Goal: Information Seeking & Learning: Learn about a topic

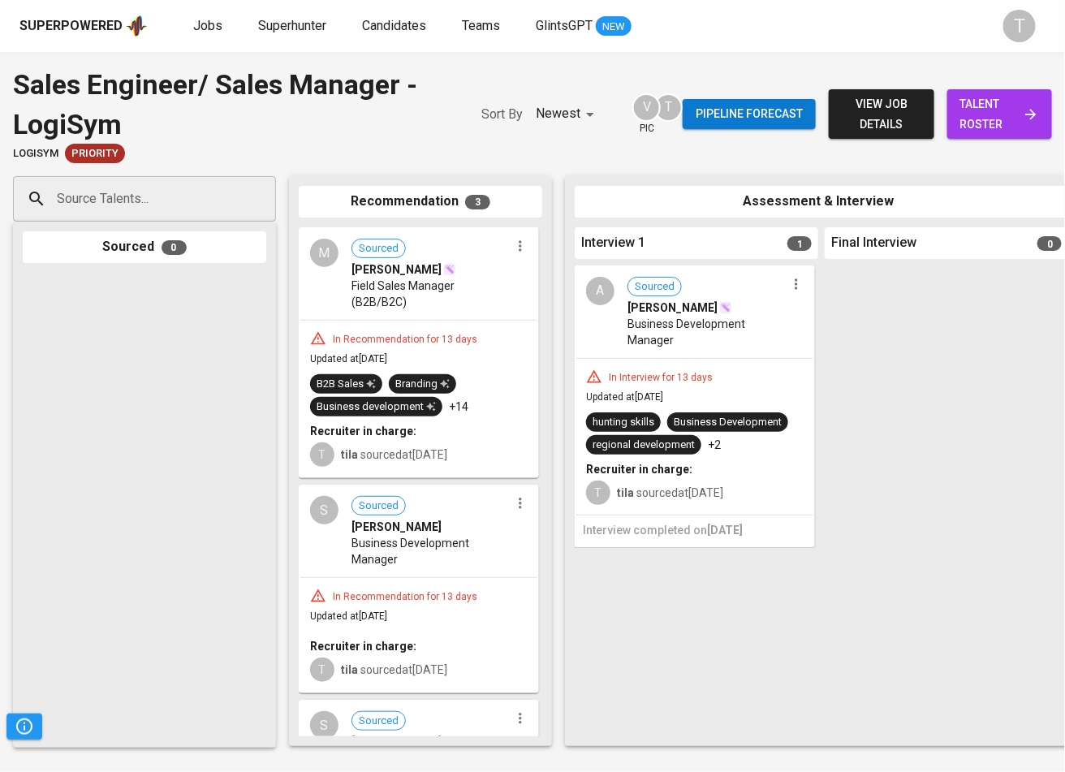
click at [213, 21] on span "Jobs" at bounding box center [207, 25] width 29 height 15
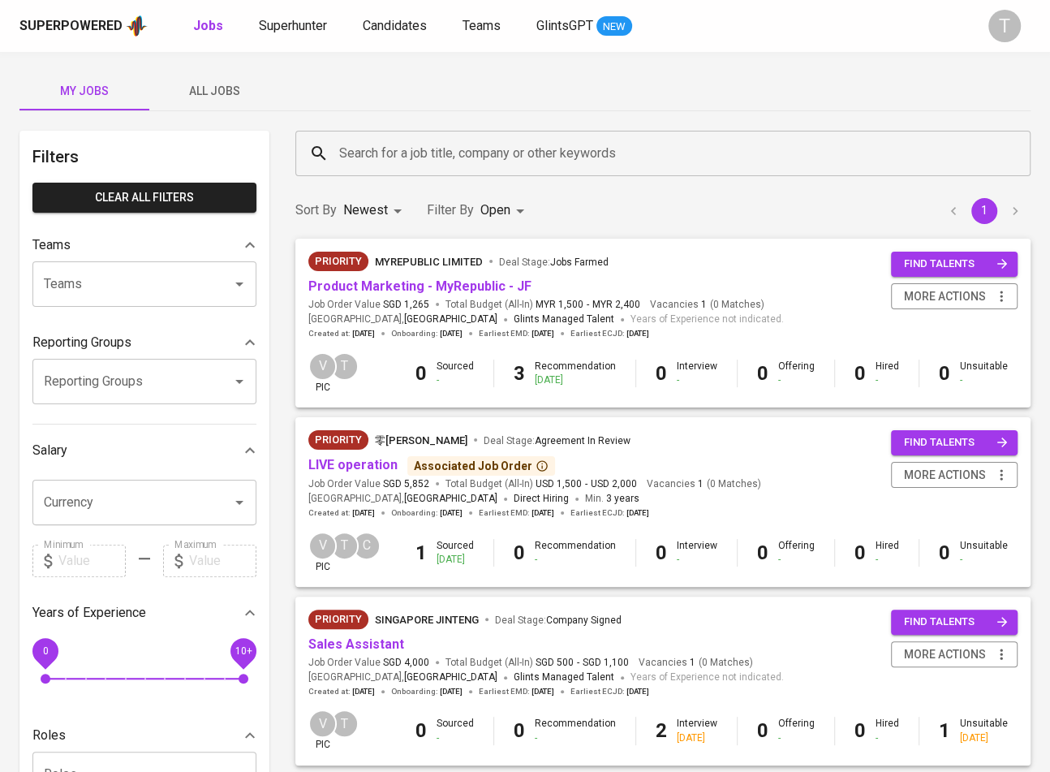
click at [469, 288] on link "Product Marketing - MyRepublic - JF" at bounding box center [419, 285] width 223 height 15
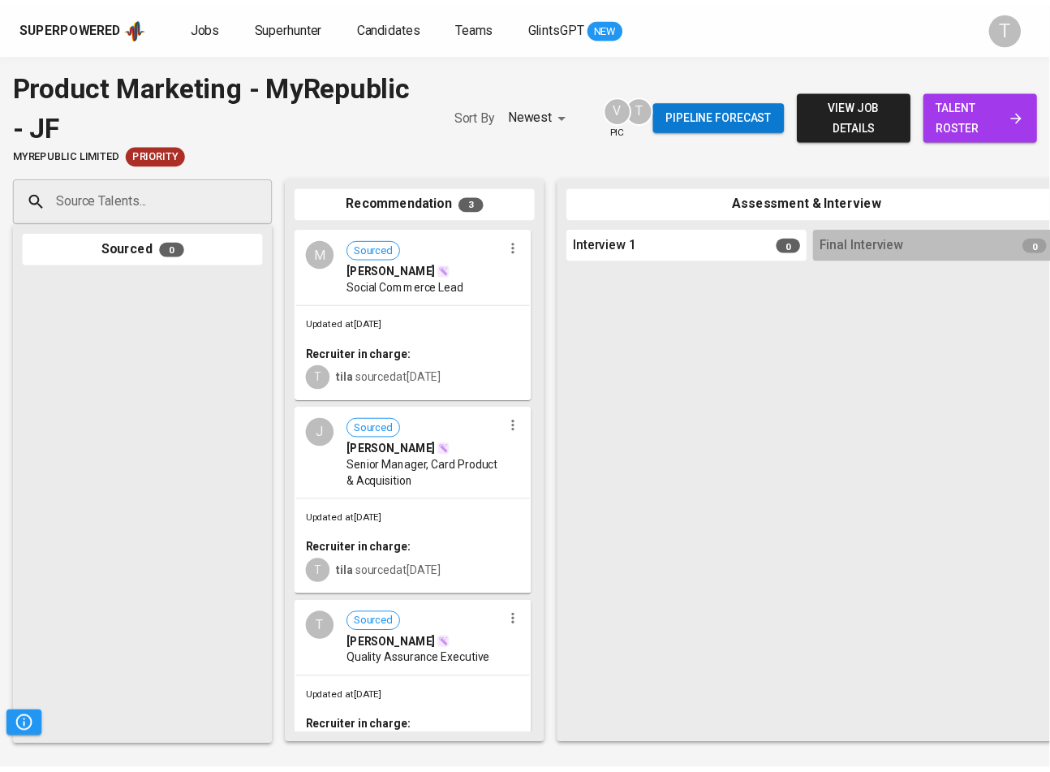
scroll to position [66, 0]
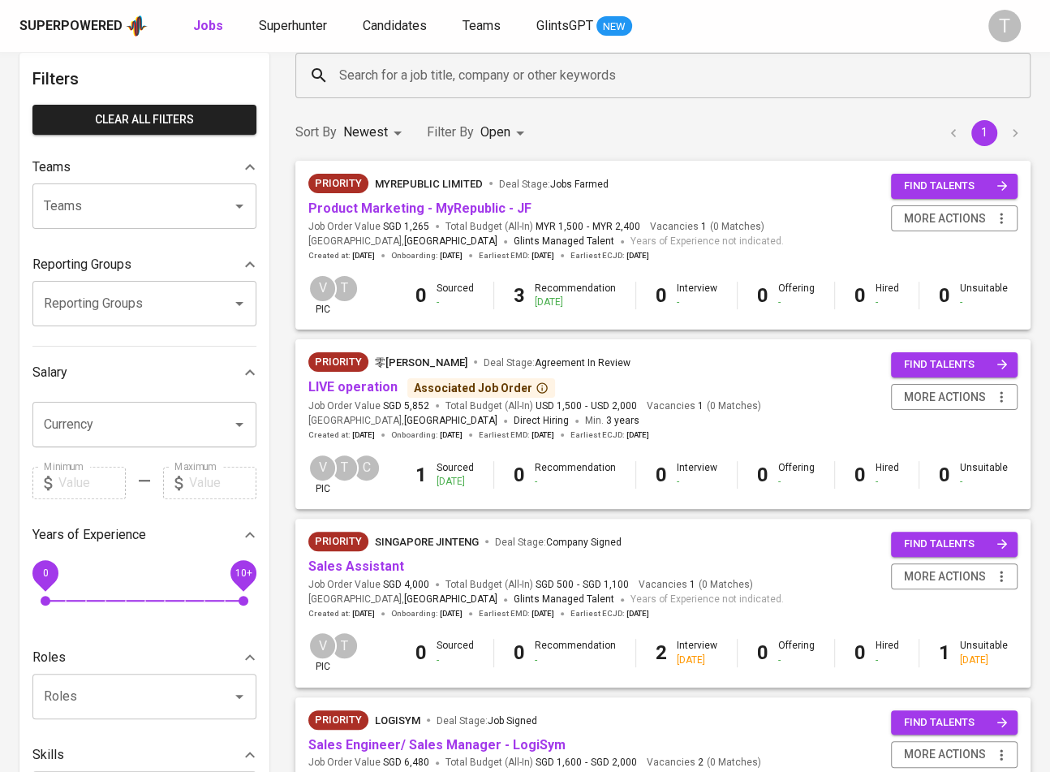
scroll to position [104, 0]
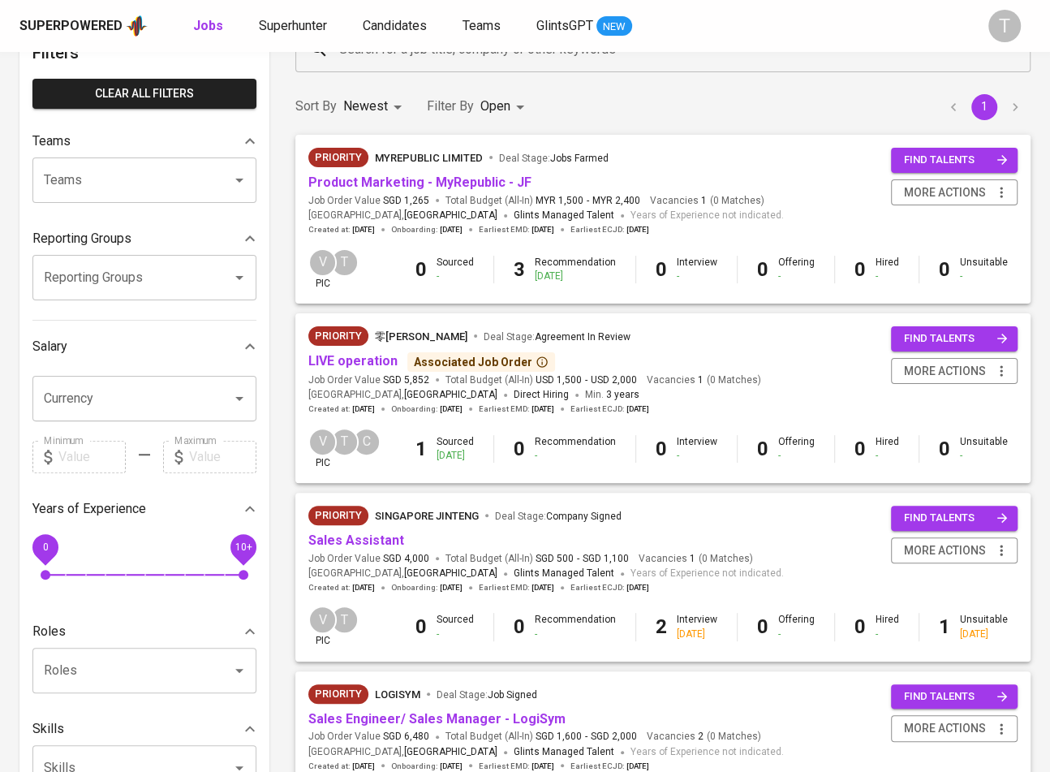
click at [346, 353] on span "LIVE operation" at bounding box center [352, 361] width 89 height 19
click at [351, 357] on link "LIVE operation" at bounding box center [352, 360] width 89 height 15
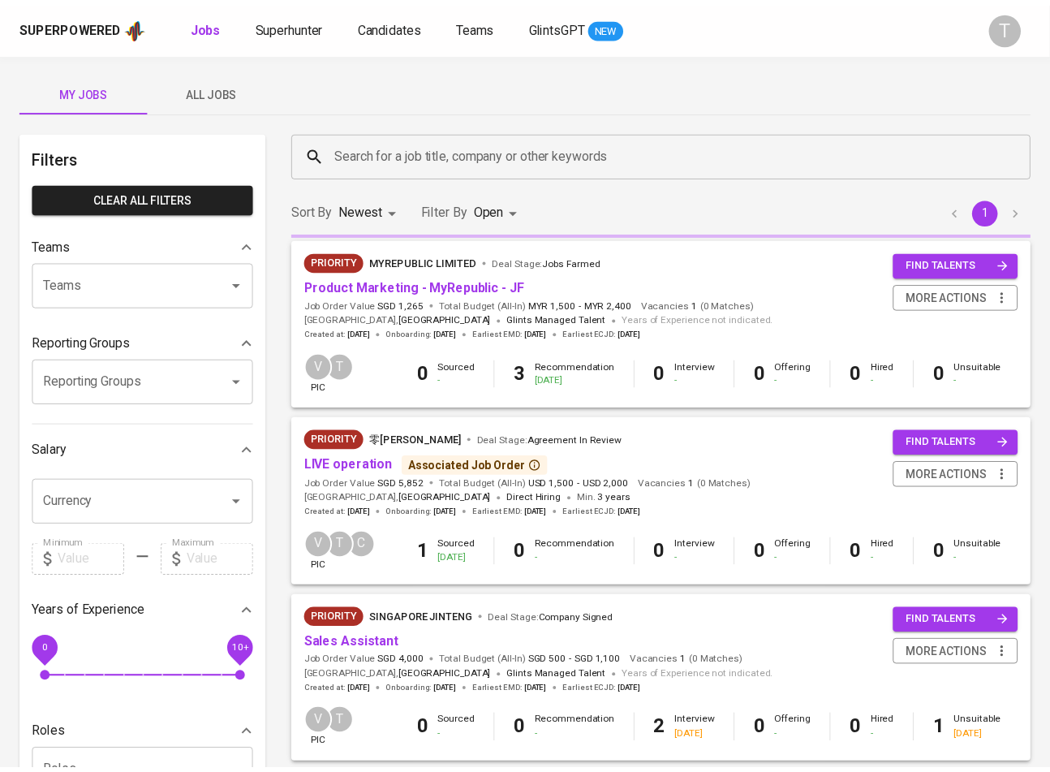
scroll to position [104, 0]
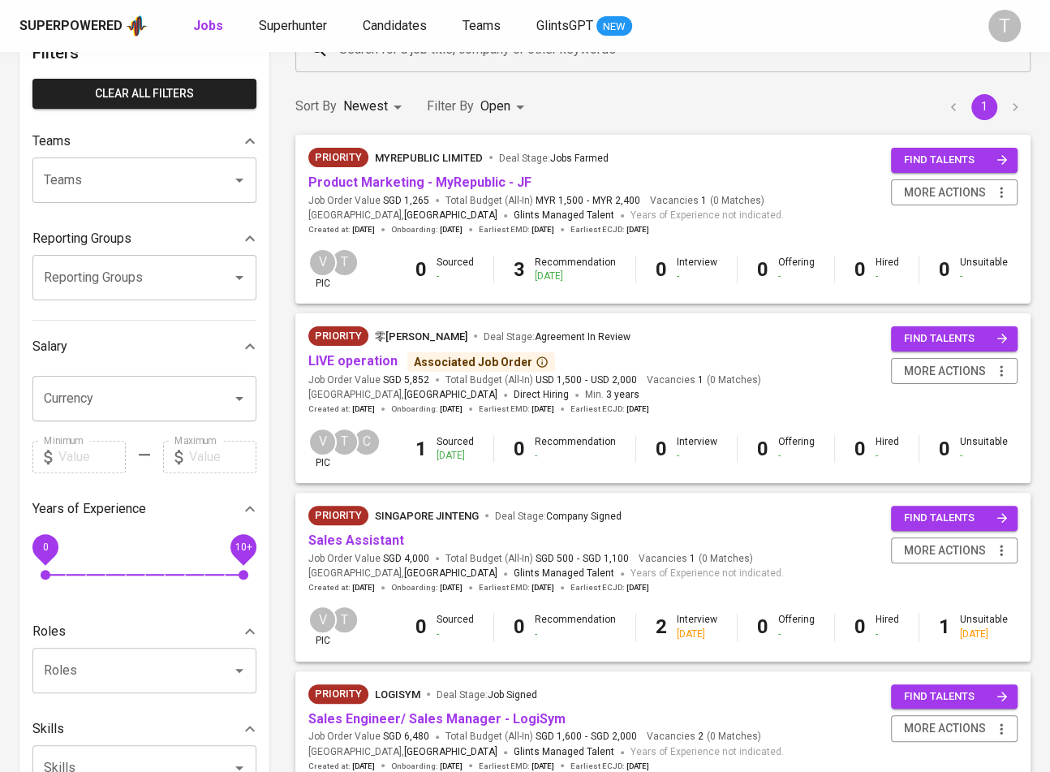
click at [382, 362] on link "LIVE operation" at bounding box center [352, 360] width 89 height 15
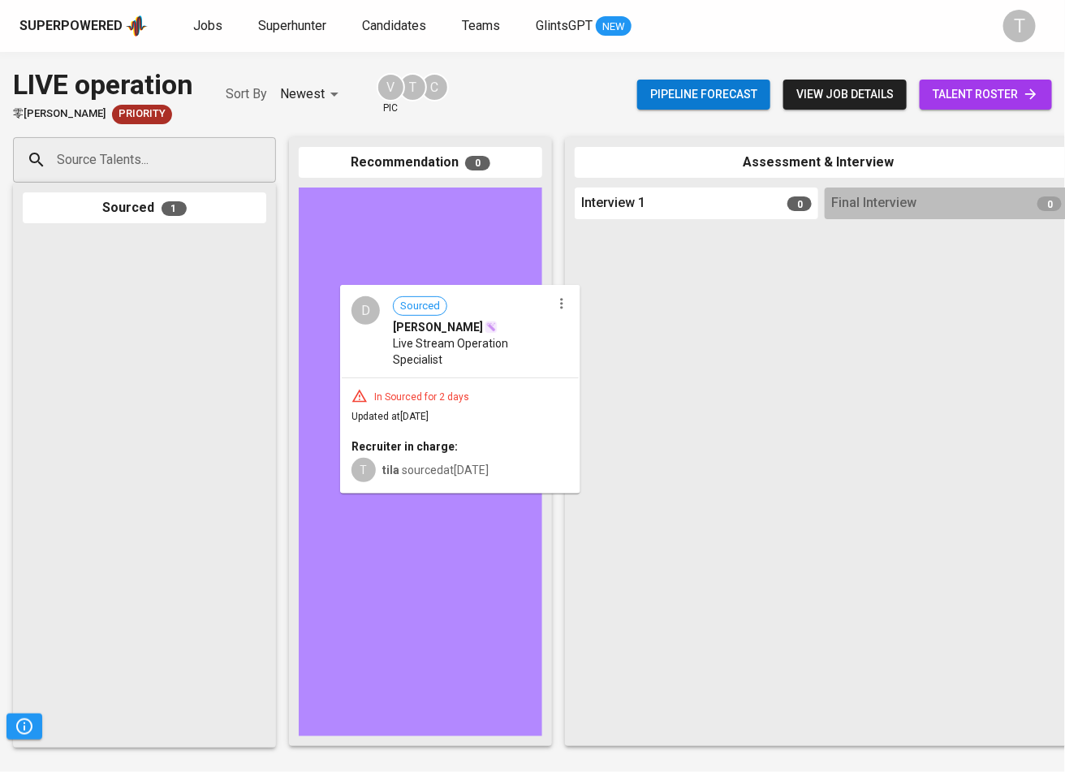
drag, startPoint x: 146, startPoint y: 318, endPoint x: 463, endPoint y: 371, distance: 320.9
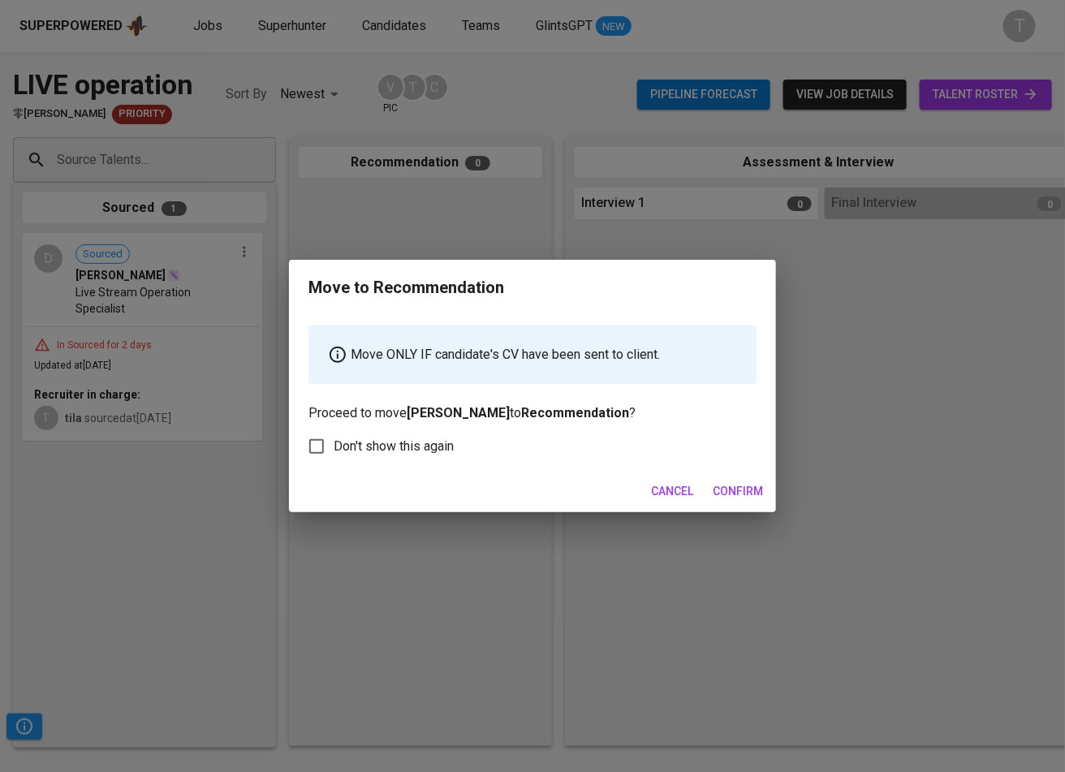
click at [732, 483] on span "Confirm" at bounding box center [738, 491] width 50 height 20
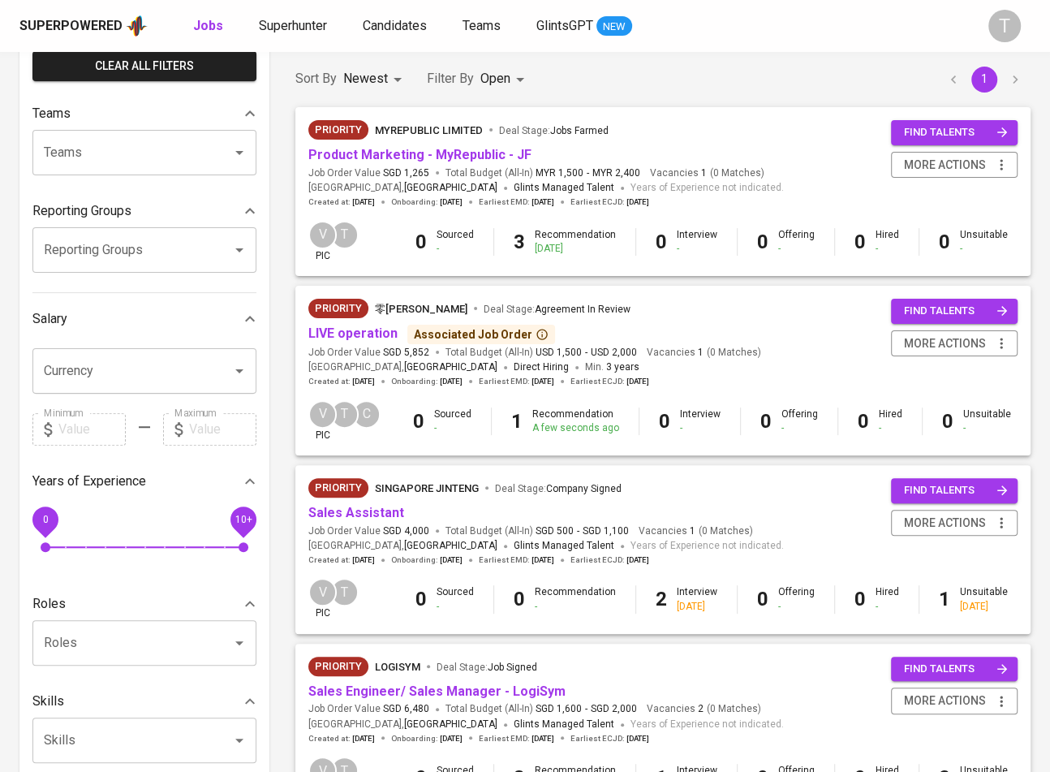
scroll to position [186, 0]
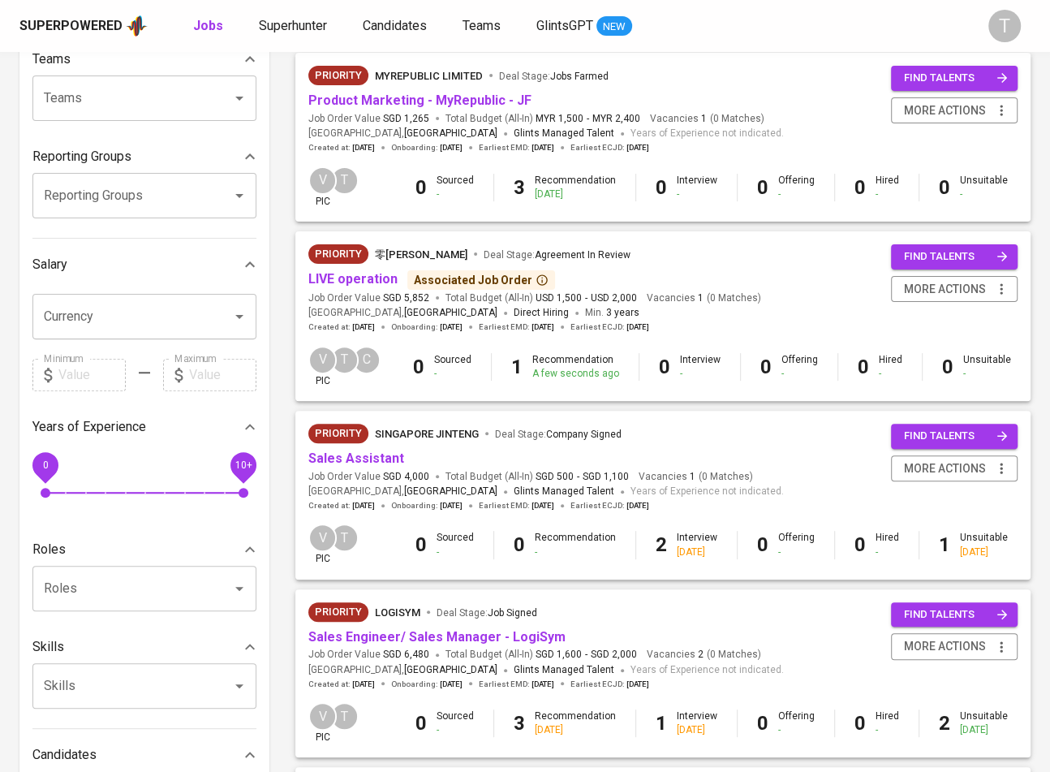
click at [378, 459] on link "Sales Assistant" at bounding box center [356, 457] width 96 height 15
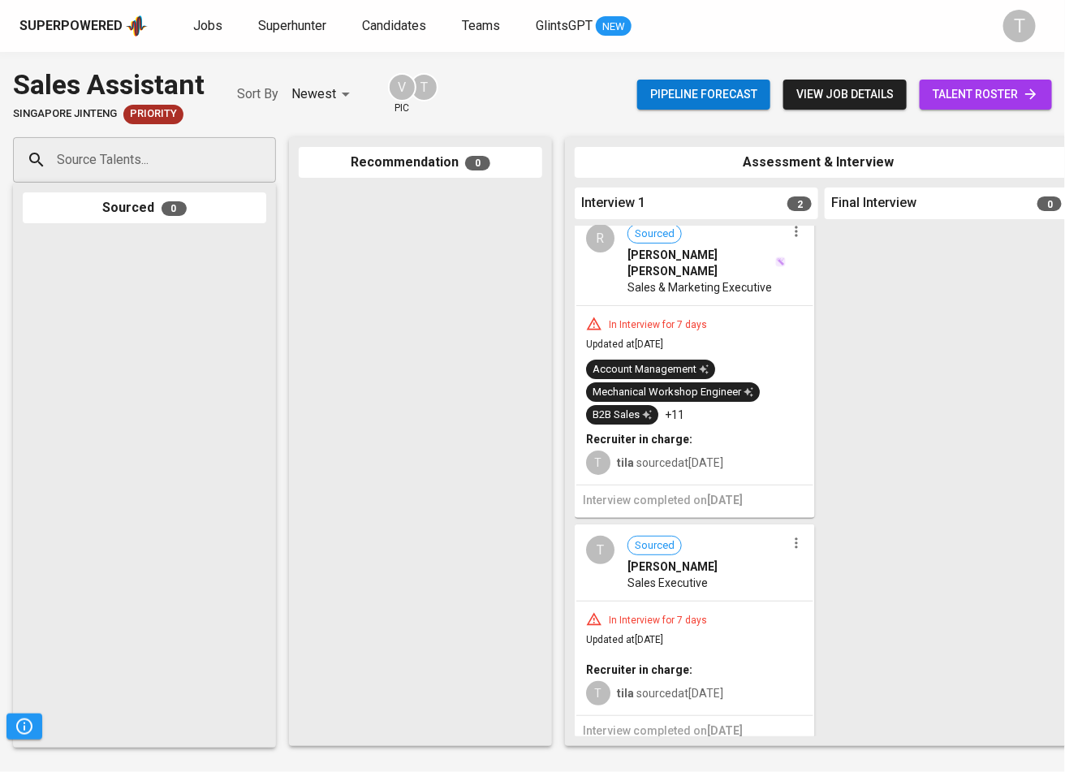
scroll to position [21, 0]
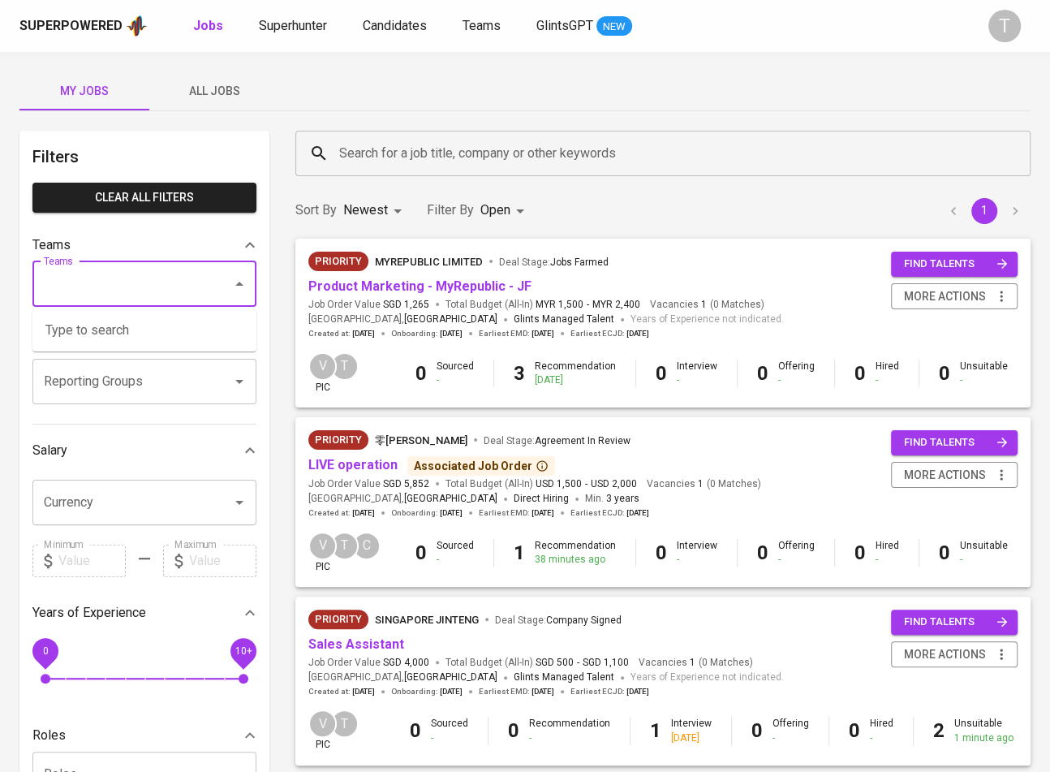
click at [148, 292] on input "Teams" at bounding box center [122, 284] width 164 height 31
click at [131, 325] on li "Pod [PERSON_NAME]" at bounding box center [144, 330] width 224 height 29
type input "[PERSON_NAME]"
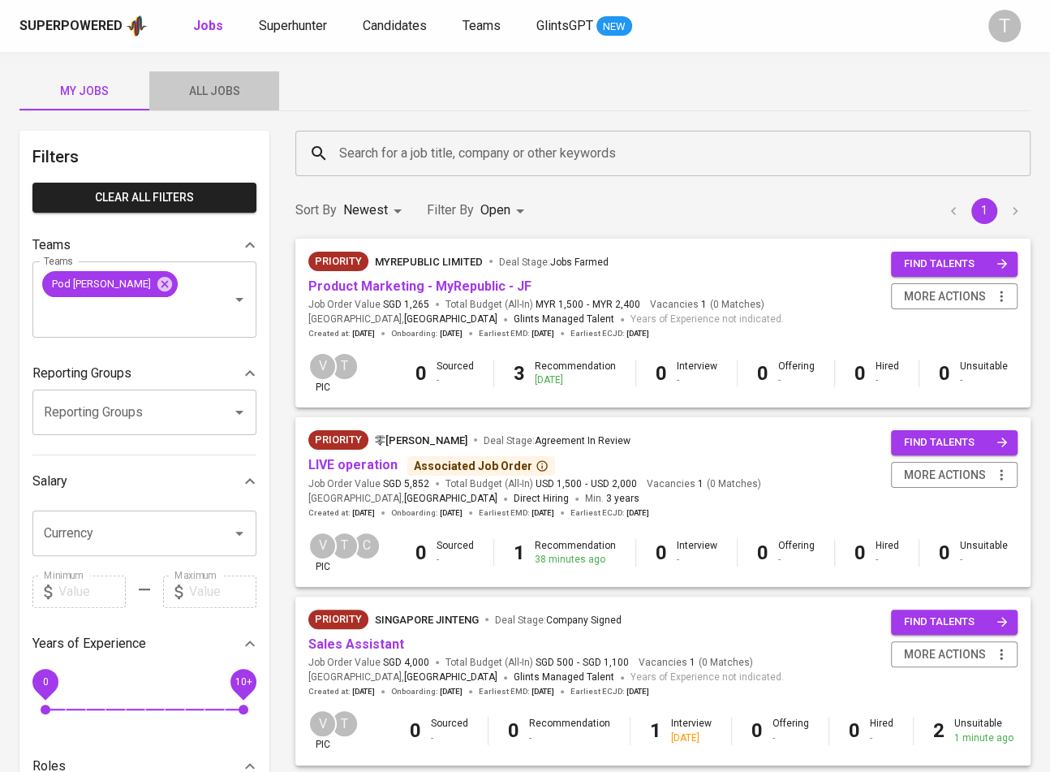
click at [212, 81] on span "All Jobs" at bounding box center [214, 91] width 110 height 20
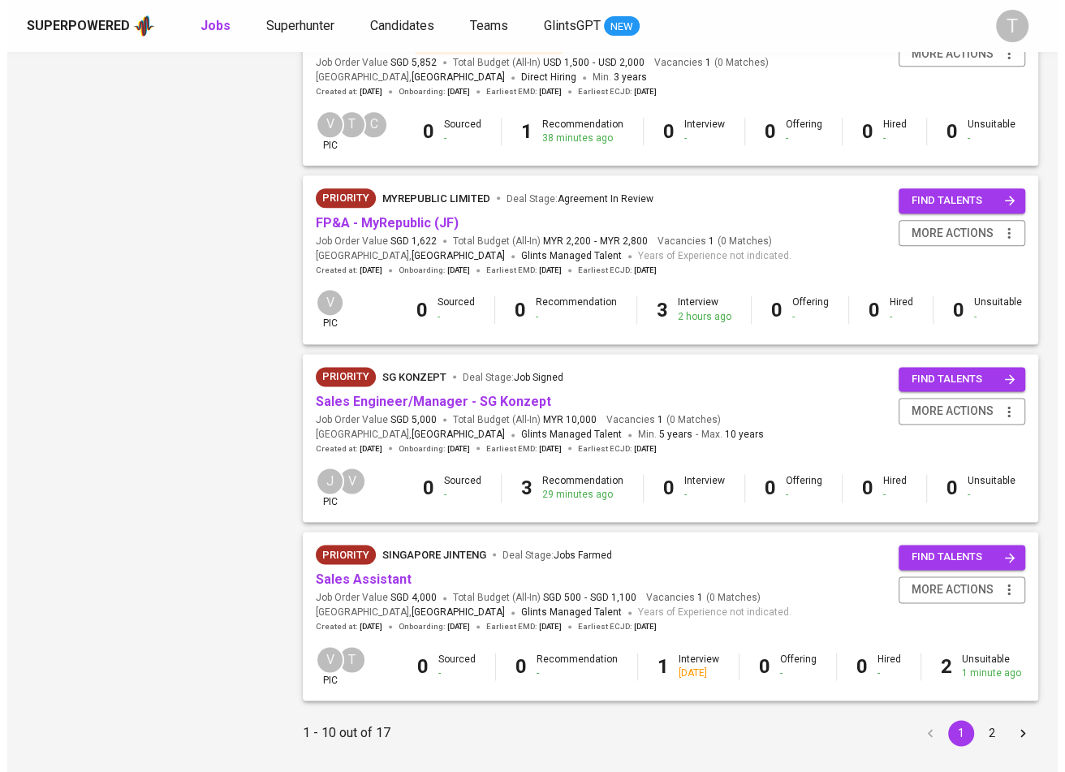
scroll to position [1356, 0]
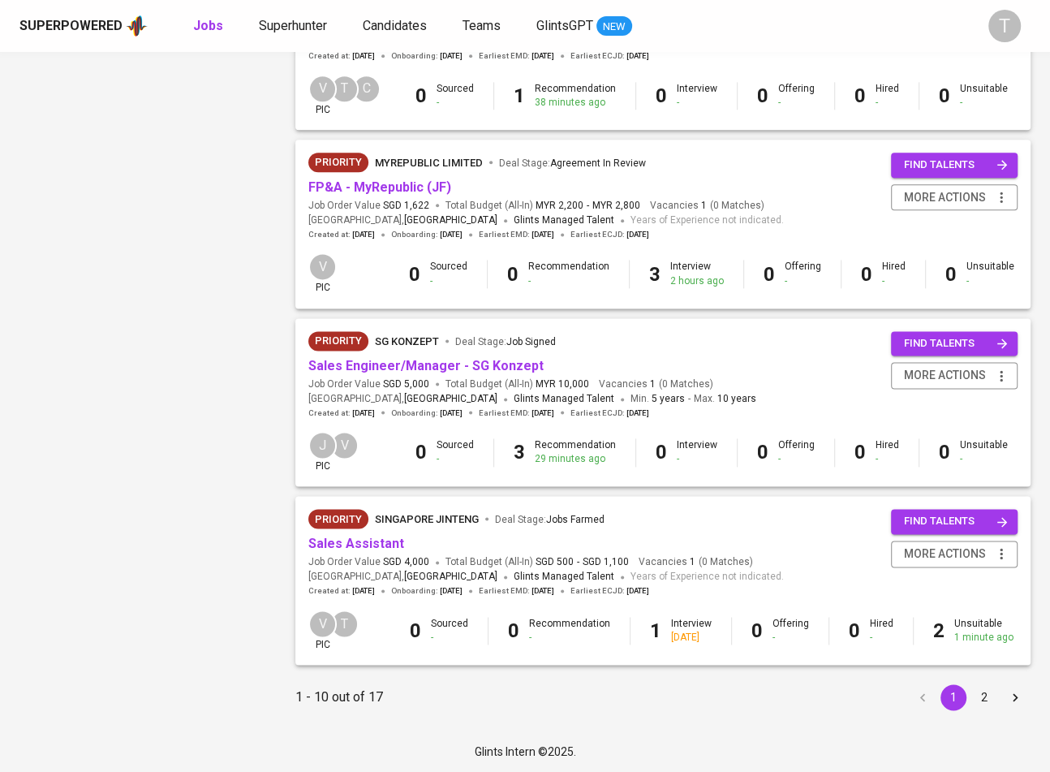
click at [400, 547] on div "Sales Assistant" at bounding box center [546, 544] width 476 height 19
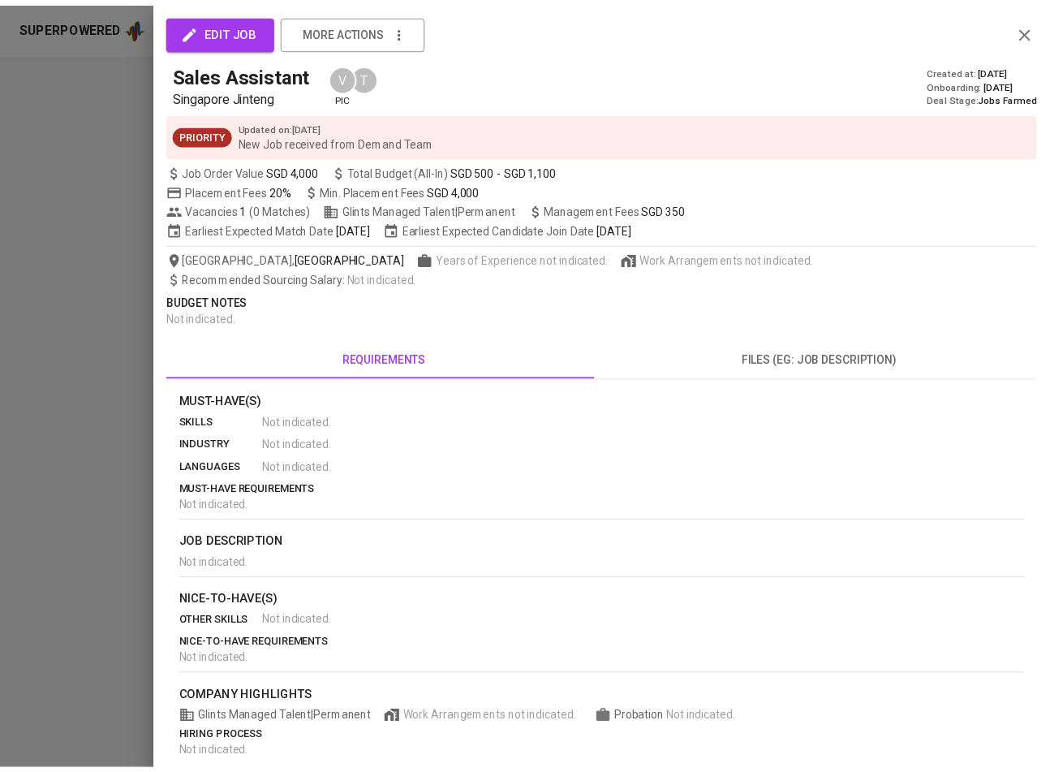
scroll to position [0, 0]
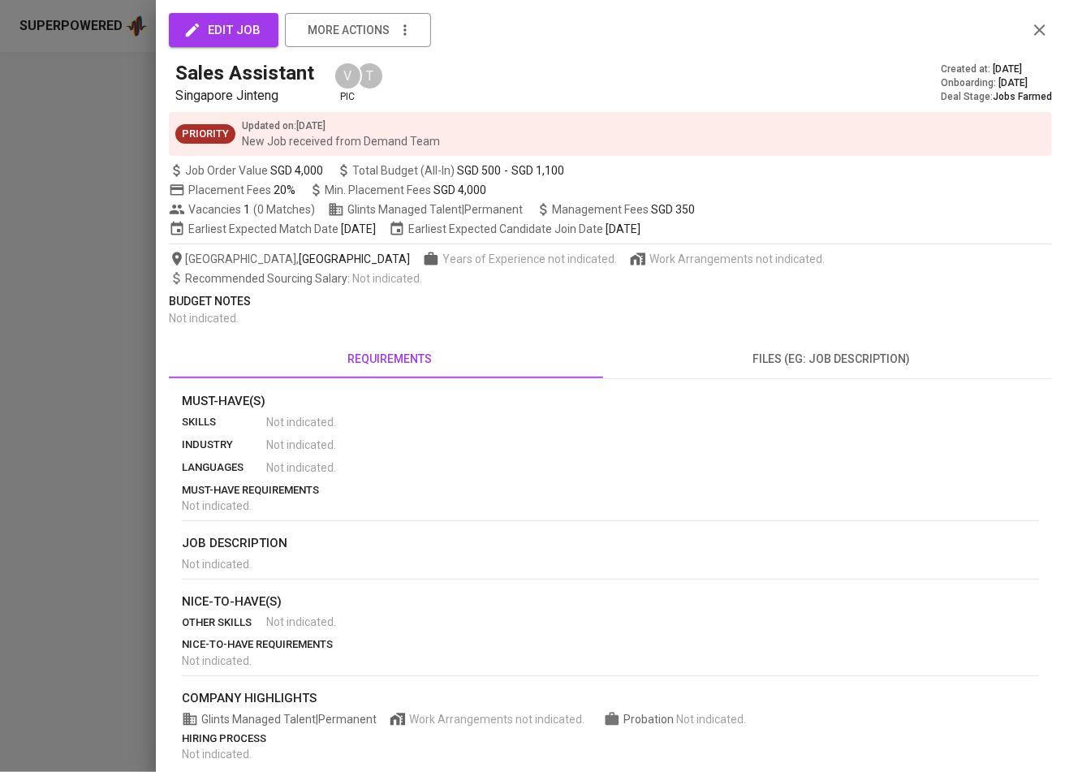
drag, startPoint x: 134, startPoint y: 267, endPoint x: 347, endPoint y: 532, distance: 339.9
click at [134, 268] on div at bounding box center [532, 386] width 1065 height 772
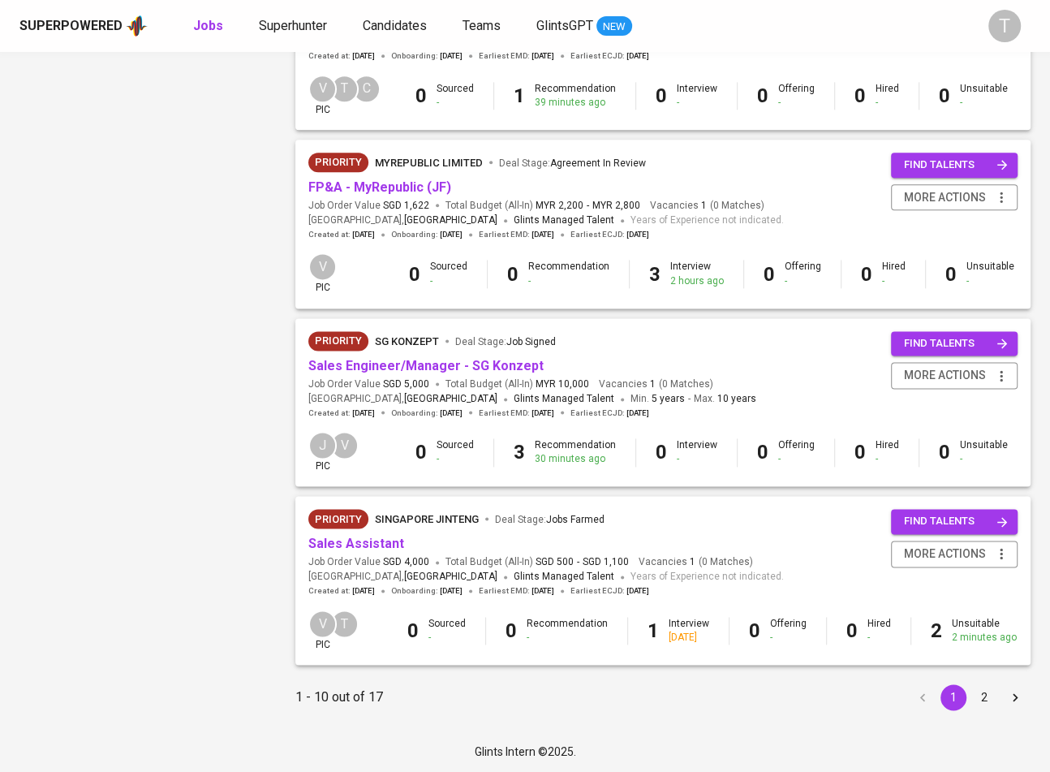
click at [370, 536] on link "Sales Assistant" at bounding box center [356, 543] width 96 height 15
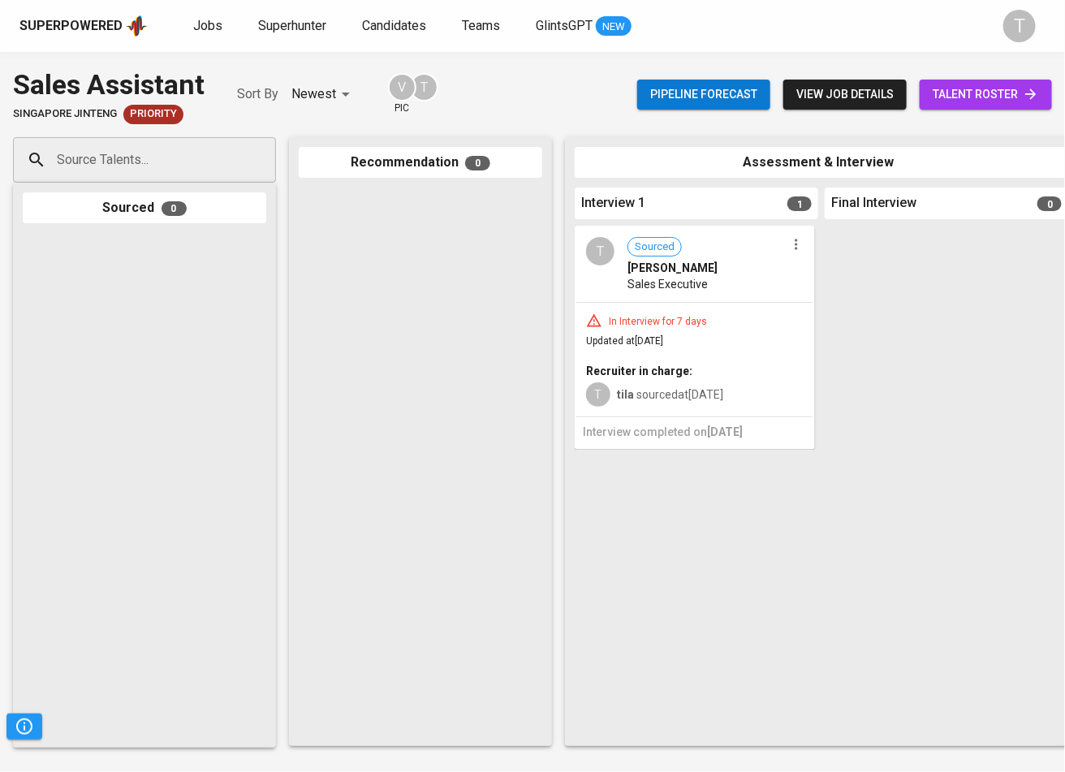
click at [662, 278] on span "Sales Executive" at bounding box center [667, 284] width 80 height 16
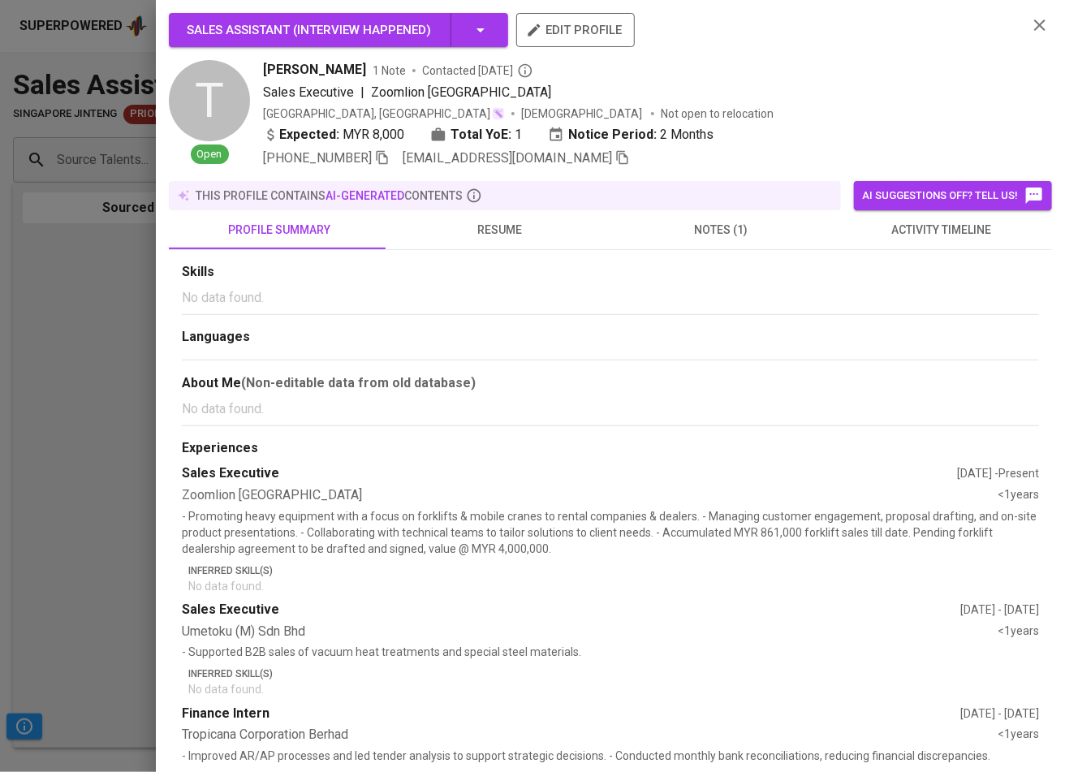
click at [682, 231] on span "notes (1)" at bounding box center [720, 230] width 201 height 20
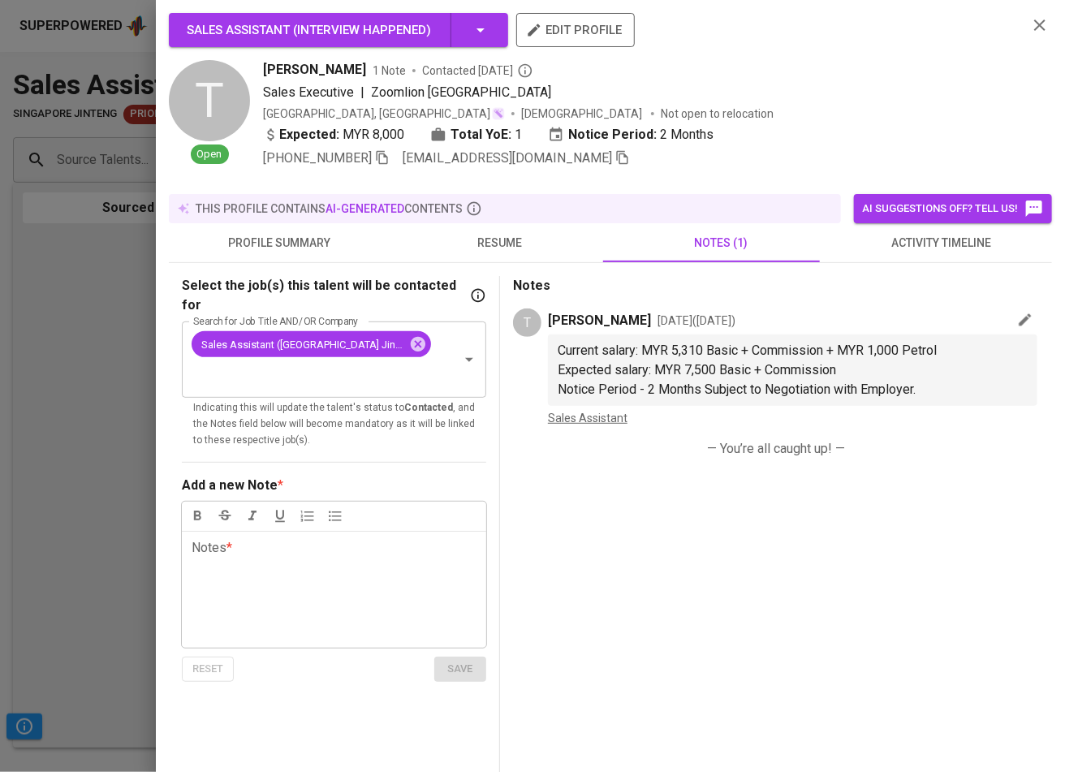
click at [77, 462] on div at bounding box center [532, 386] width 1065 height 772
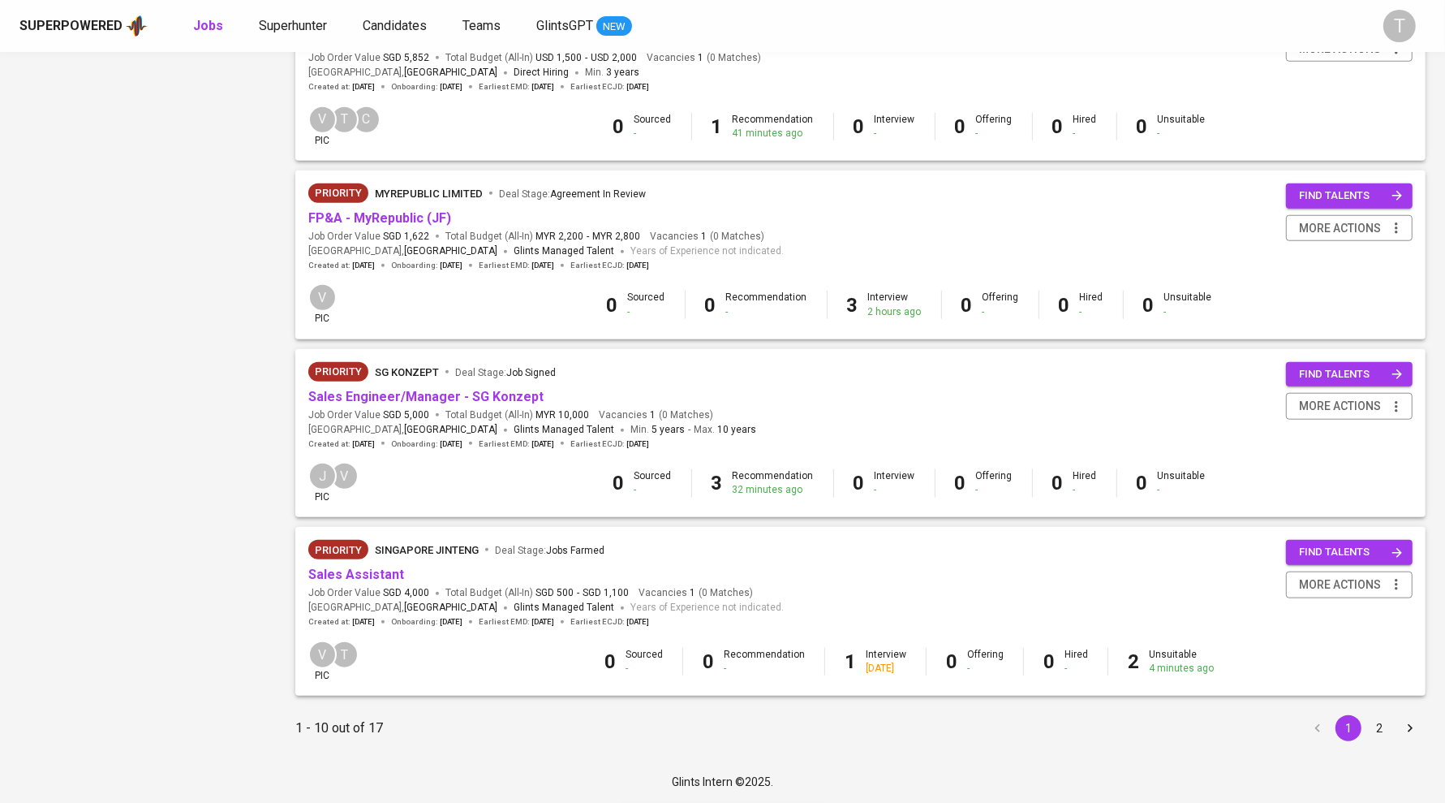
scroll to position [1325, 0]
click at [1064, 726] on button "2" at bounding box center [1380, 728] width 26 height 26
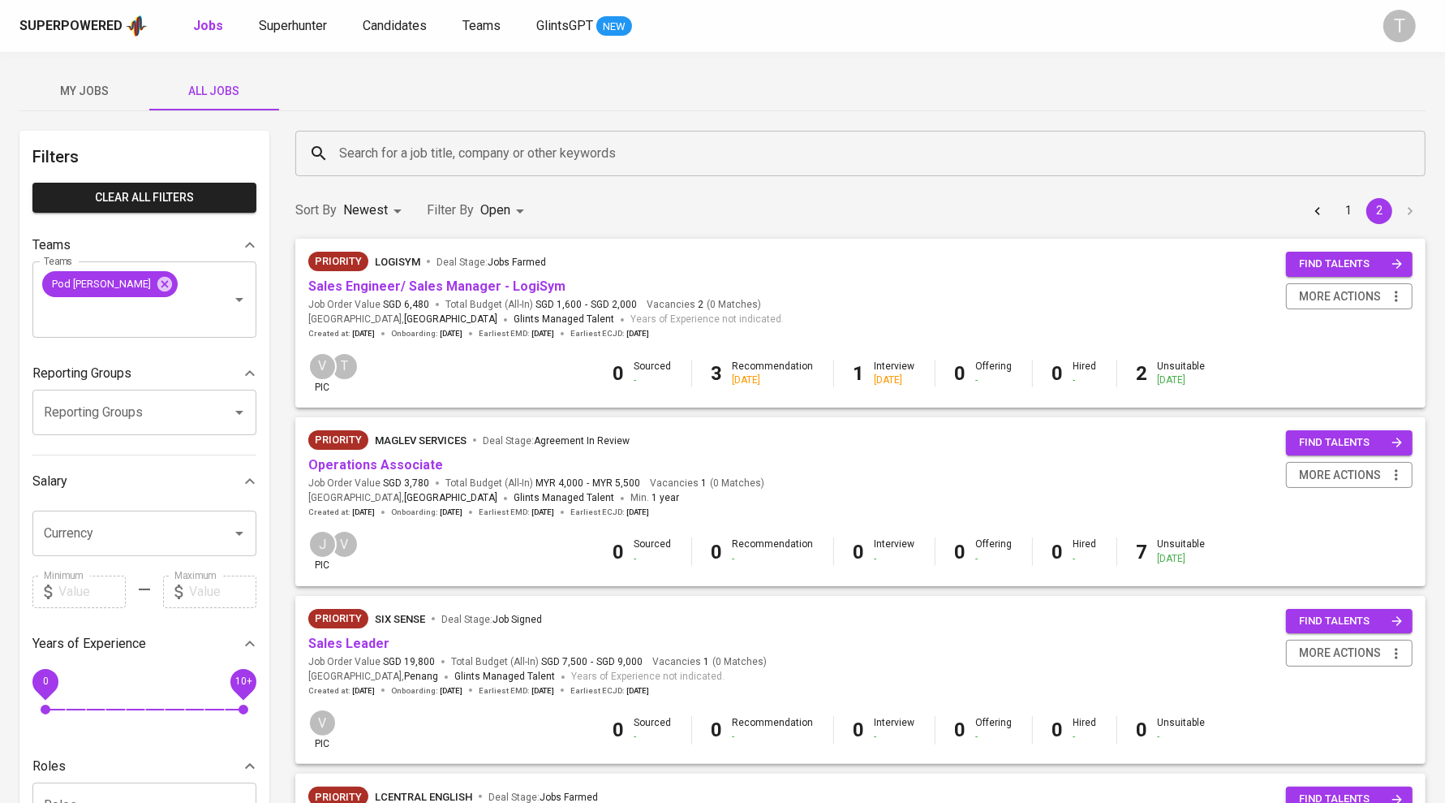
click at [465, 282] on link "Sales Engineer/ Sales Manager - LogiSym" at bounding box center [436, 285] width 257 height 15
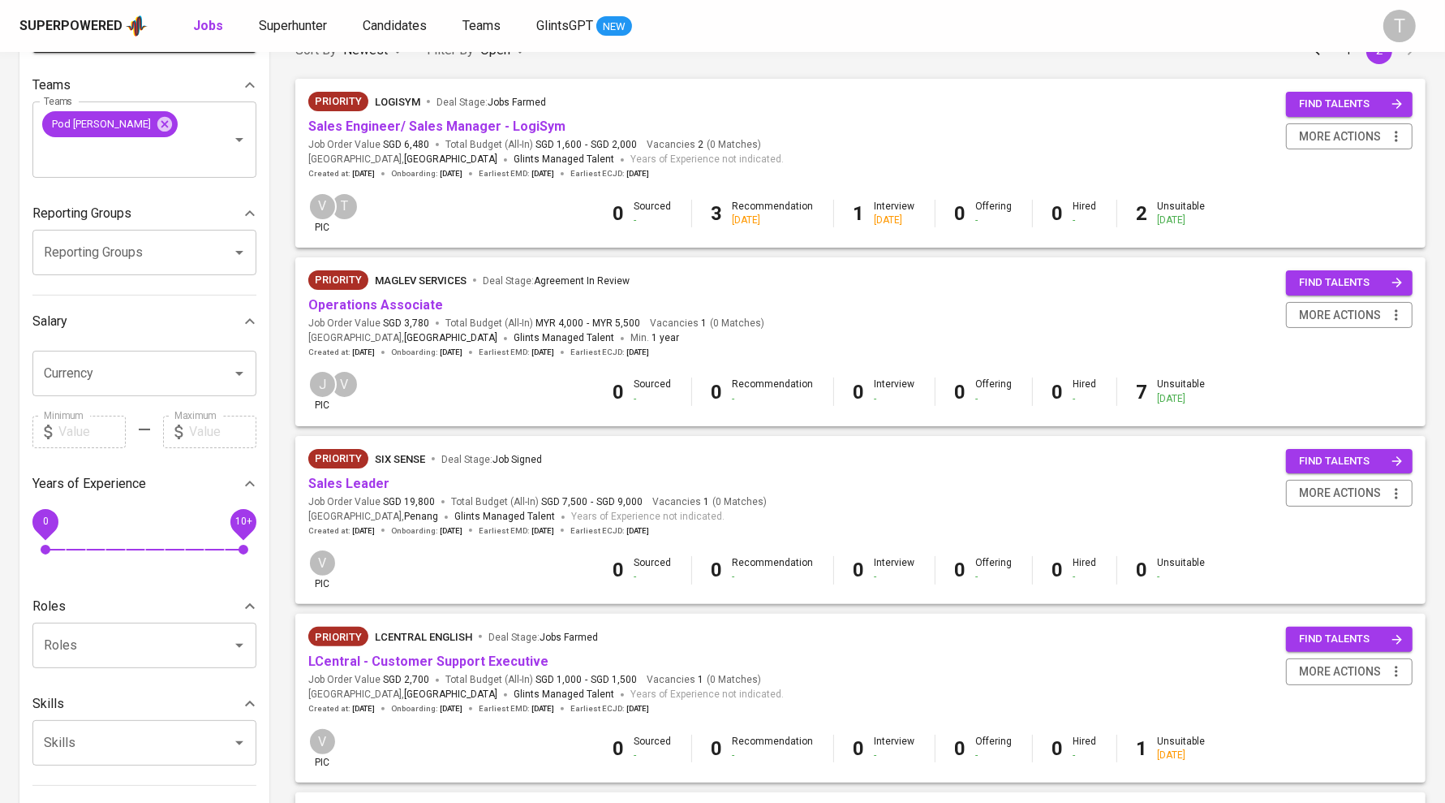
scroll to position [151, 0]
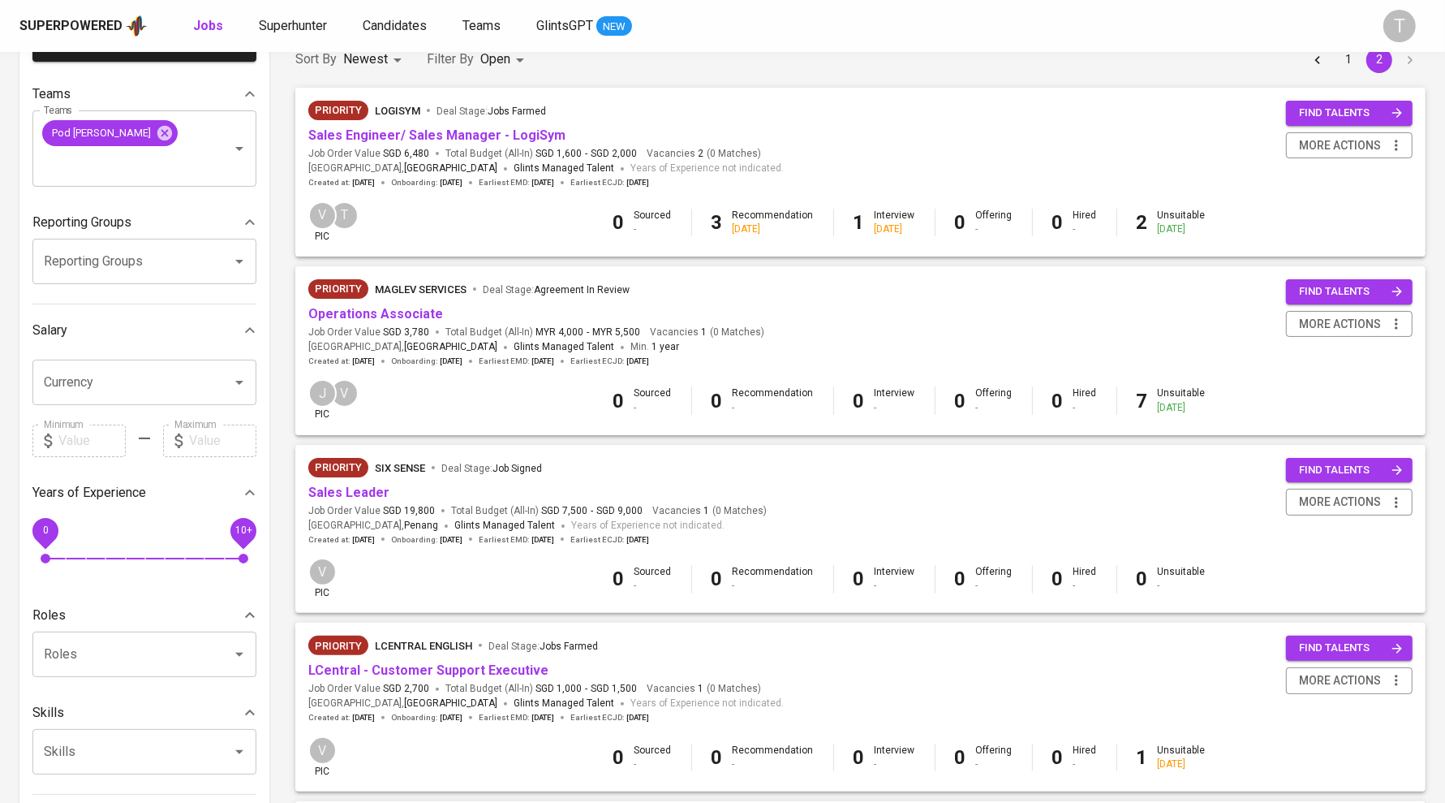
click at [533, 136] on link "Sales Engineer/ Sales Manager - LogiSym" at bounding box center [436, 134] width 257 height 15
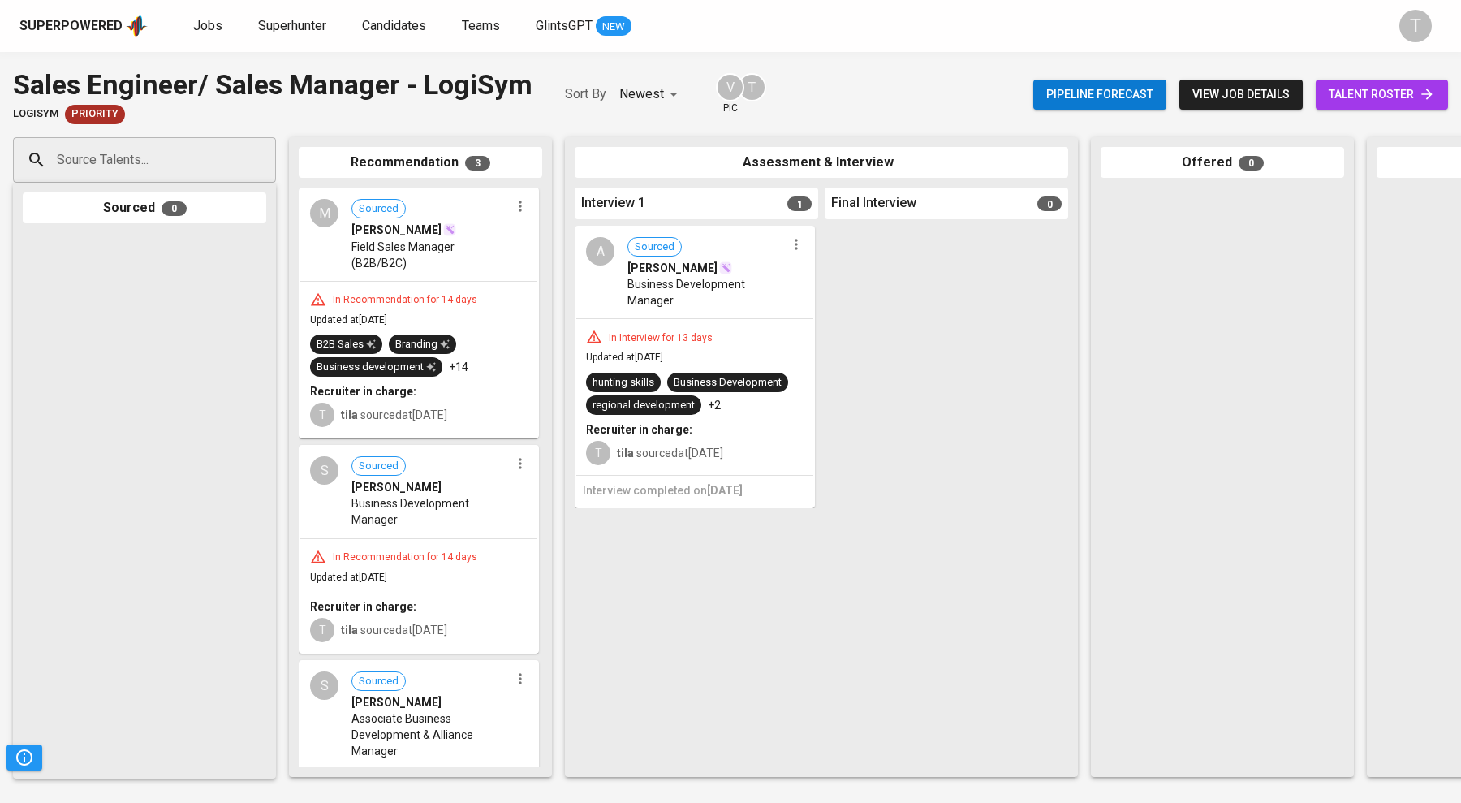
click at [401, 232] on span "[PERSON_NAME]" at bounding box center [396, 230] width 90 height 16
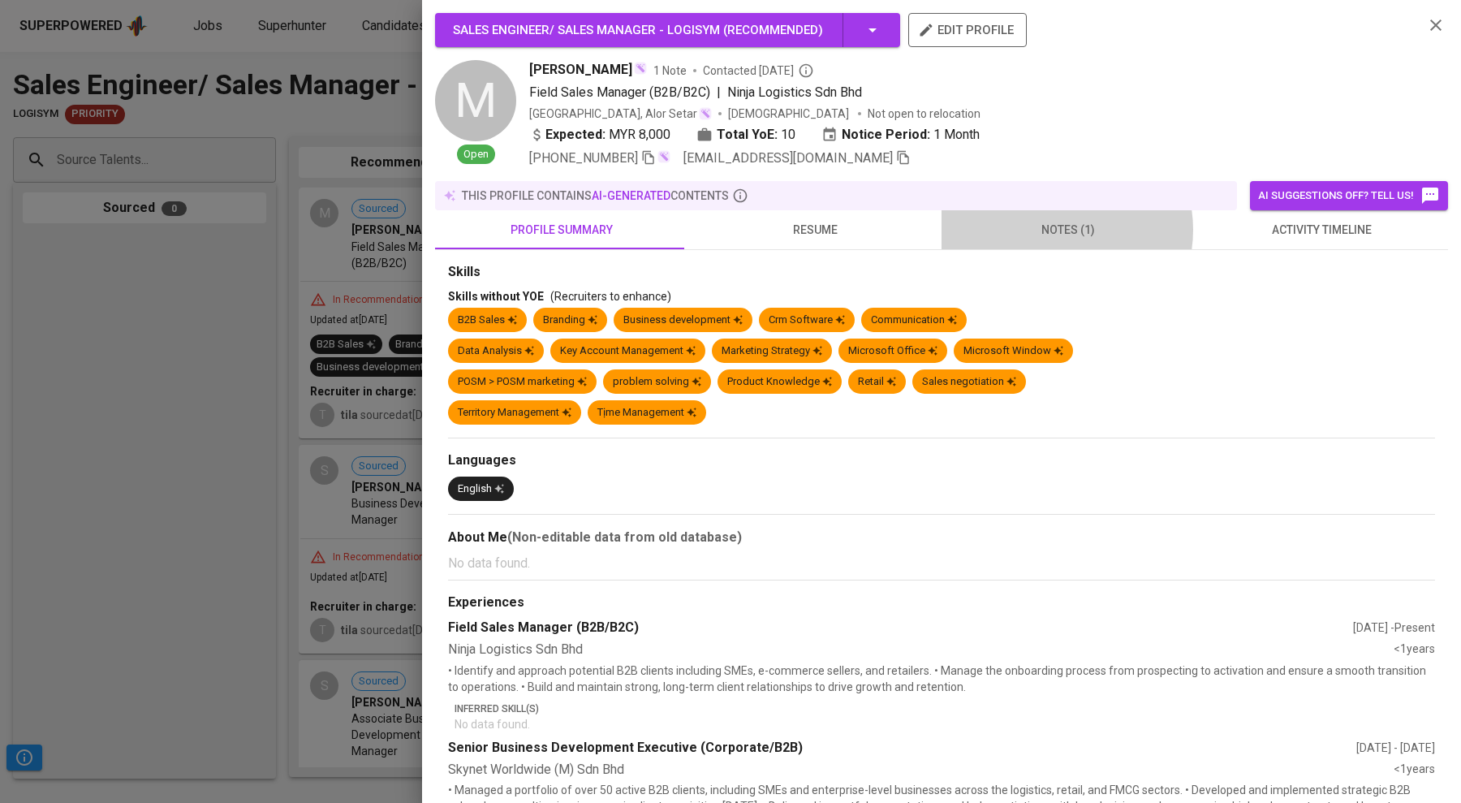
click at [1049, 230] on span "notes (1)" at bounding box center [1068, 230] width 234 height 20
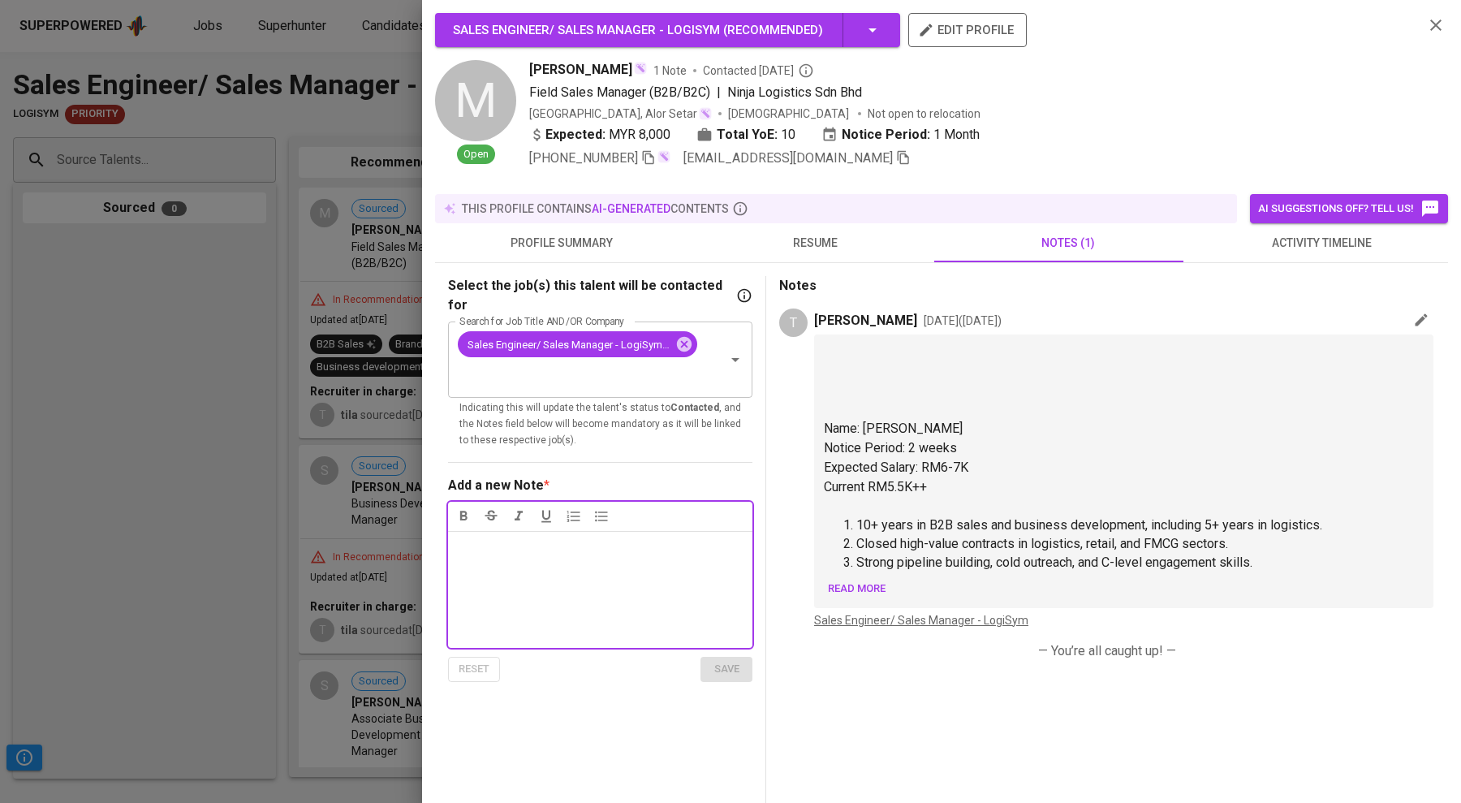
scroll to position [104, 0]
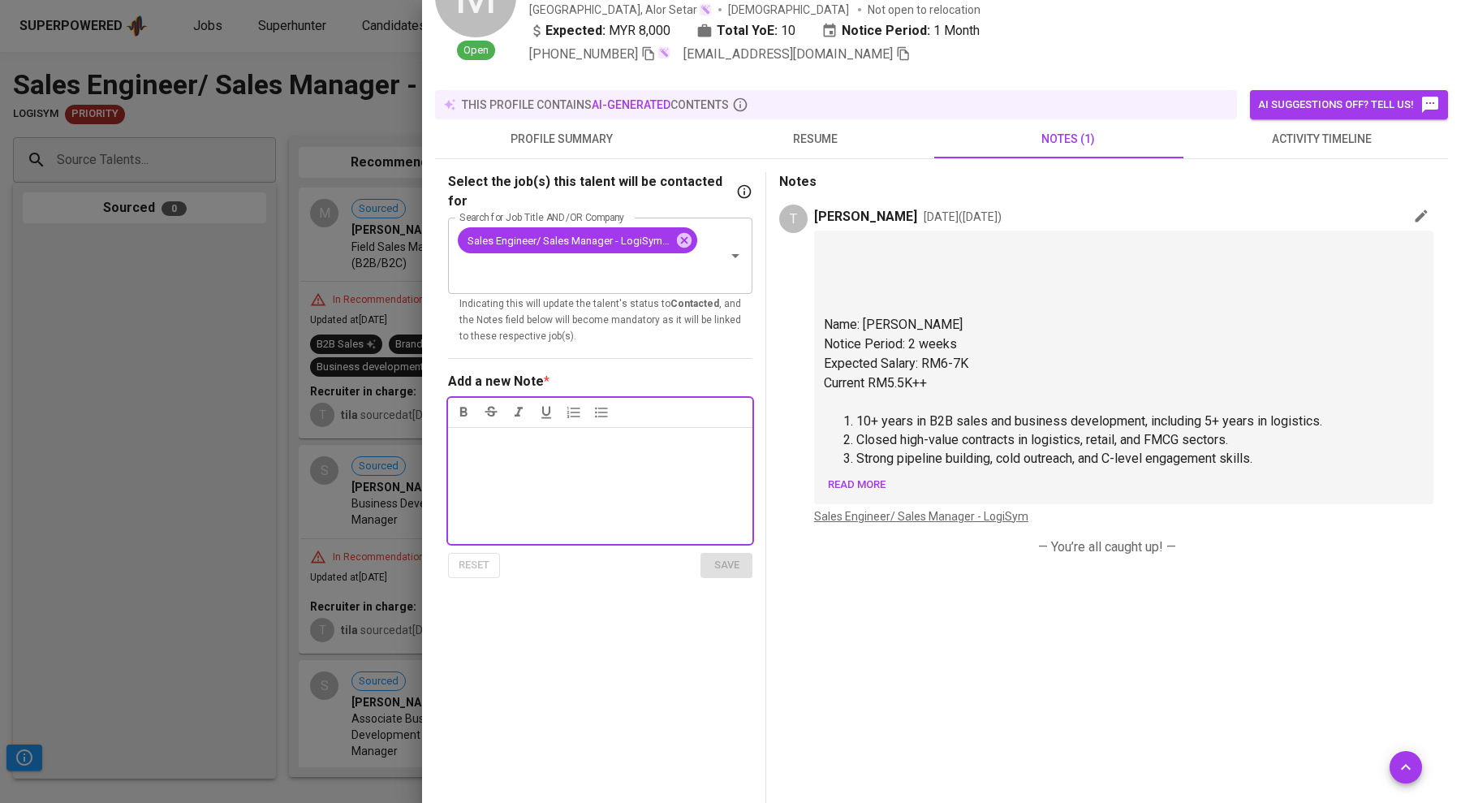
click at [374, 433] on div at bounding box center [730, 401] width 1461 height 803
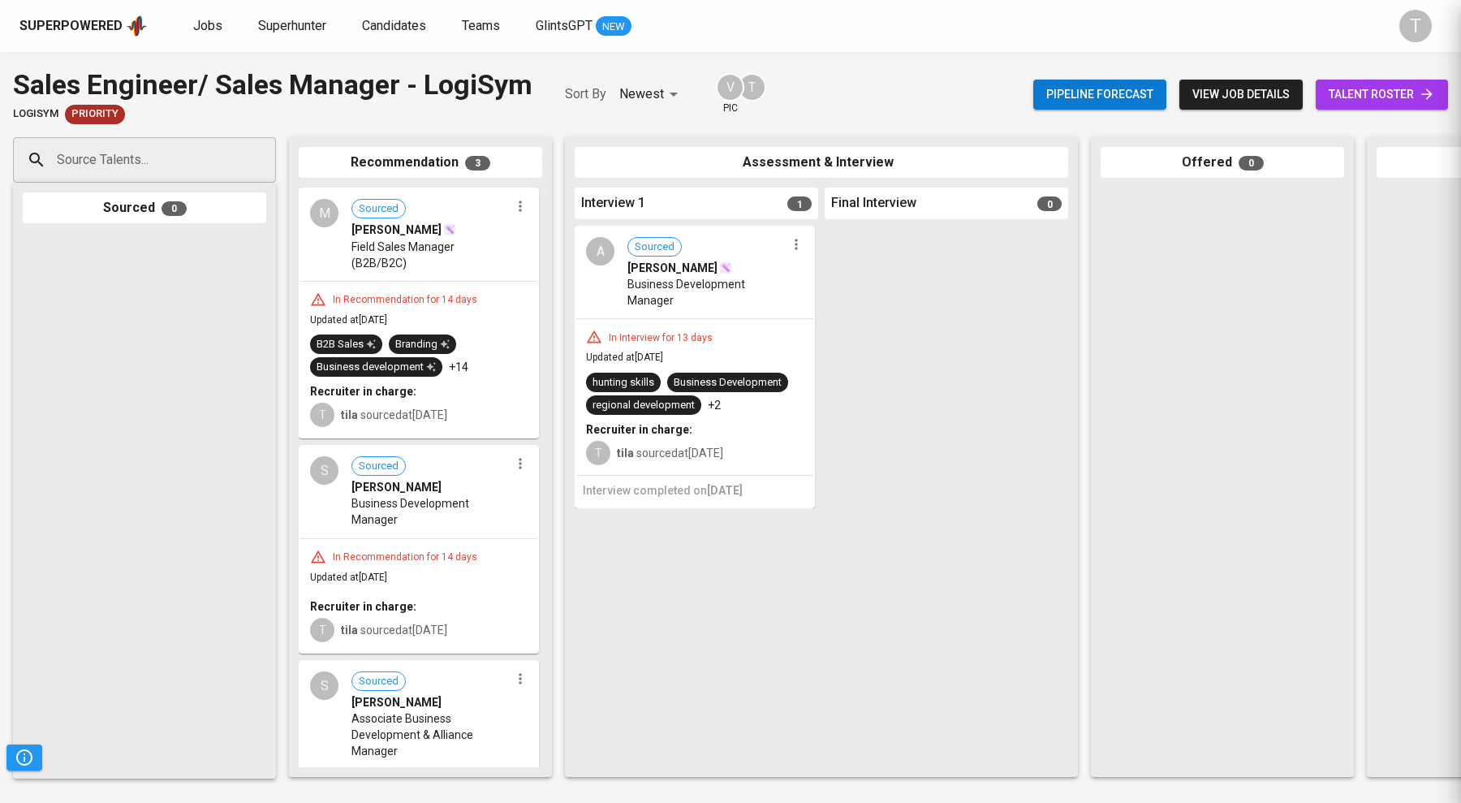
scroll to position [0, 0]
click at [396, 495] on span "Business Development Manager" at bounding box center [430, 511] width 158 height 32
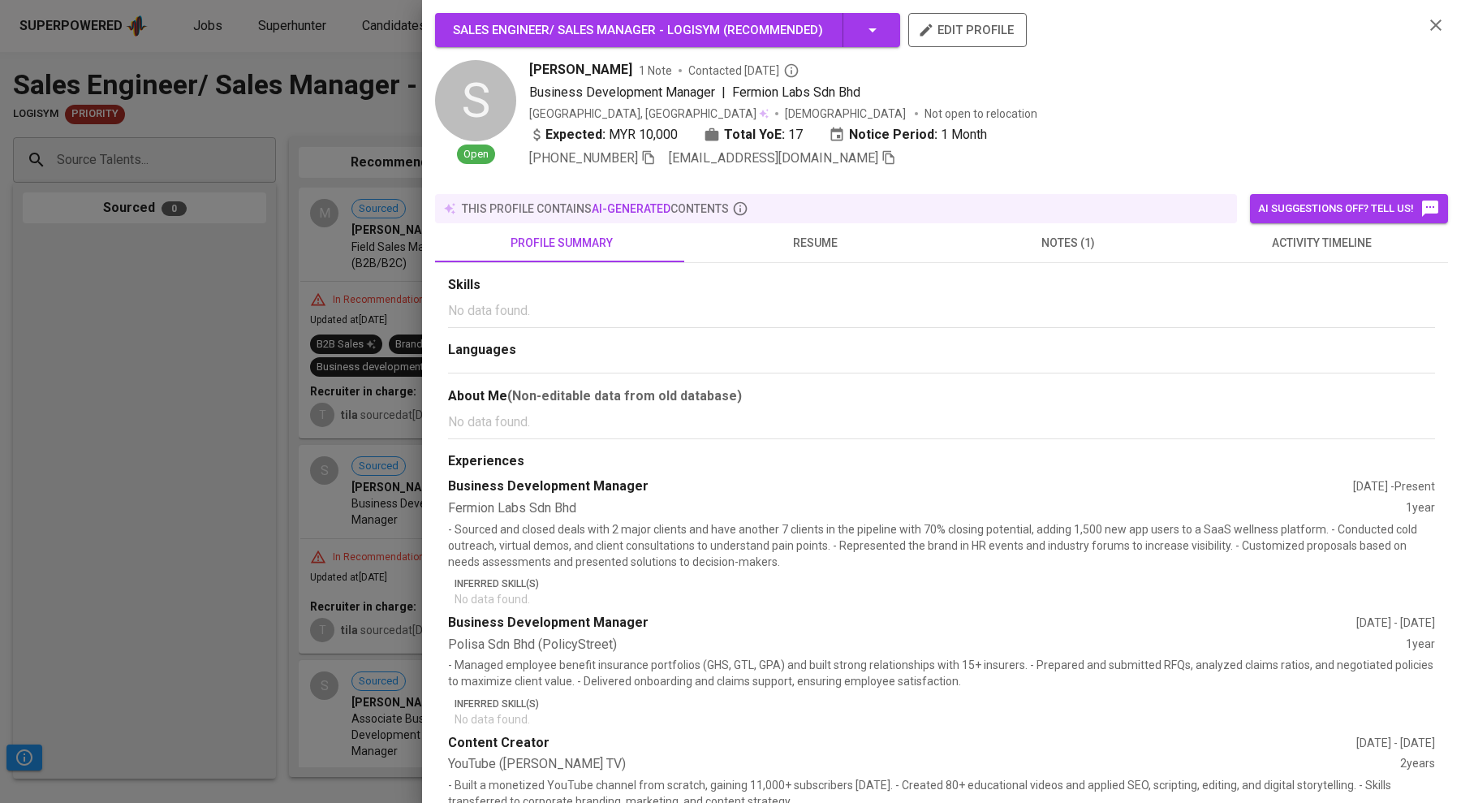
click at [1056, 233] on span "notes (1)" at bounding box center [1068, 243] width 234 height 20
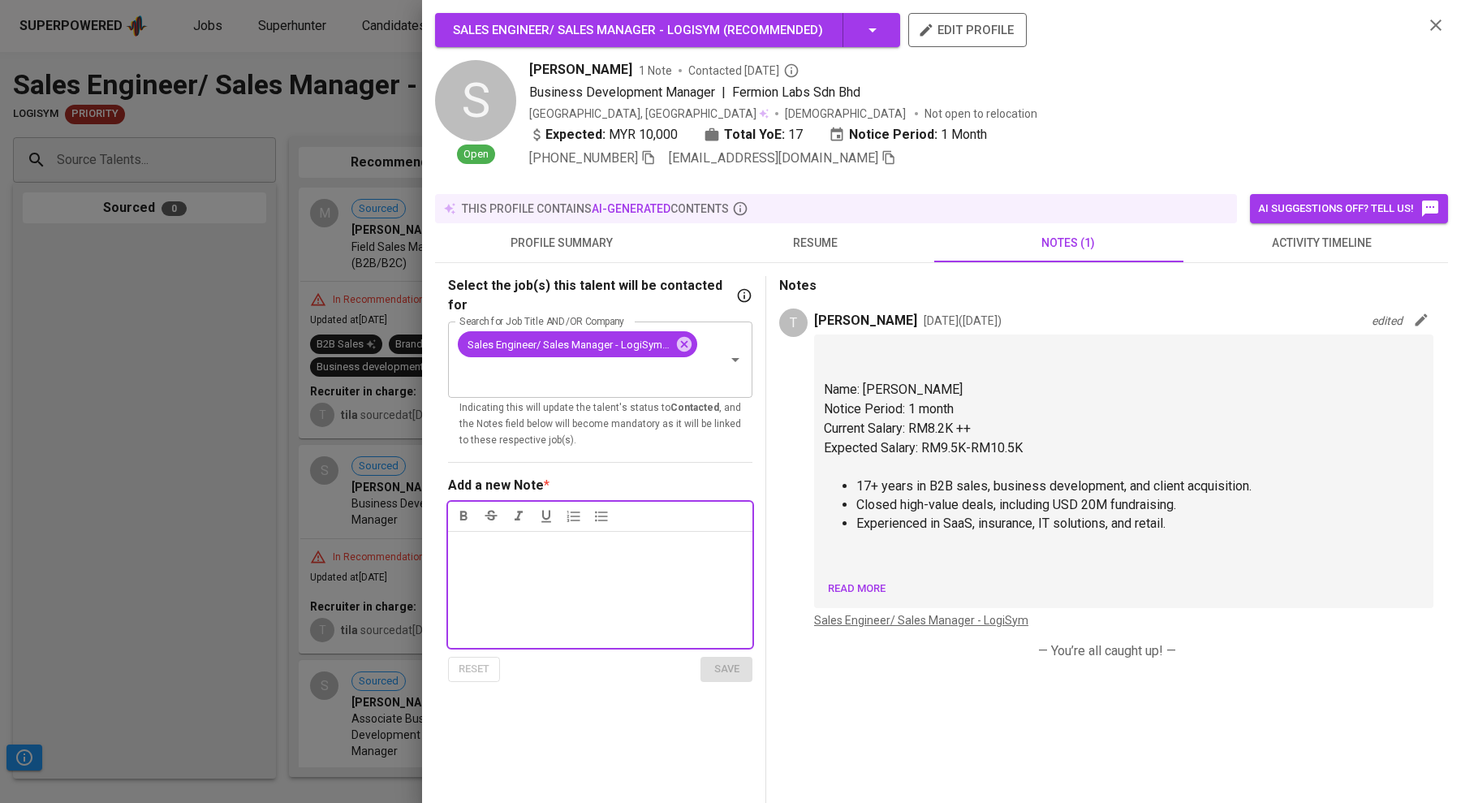
click at [268, 443] on div at bounding box center [730, 401] width 1461 height 803
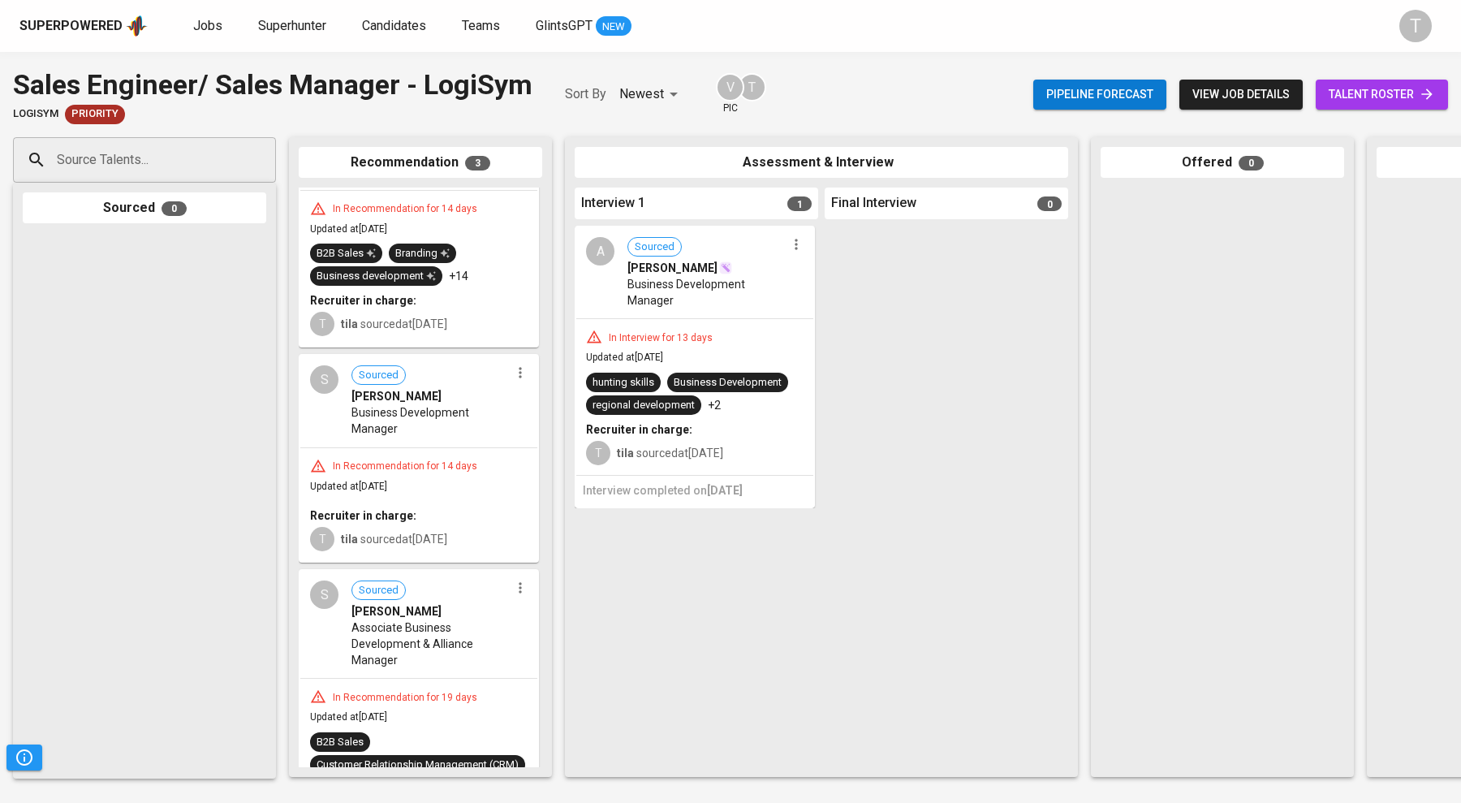
scroll to position [183, 0]
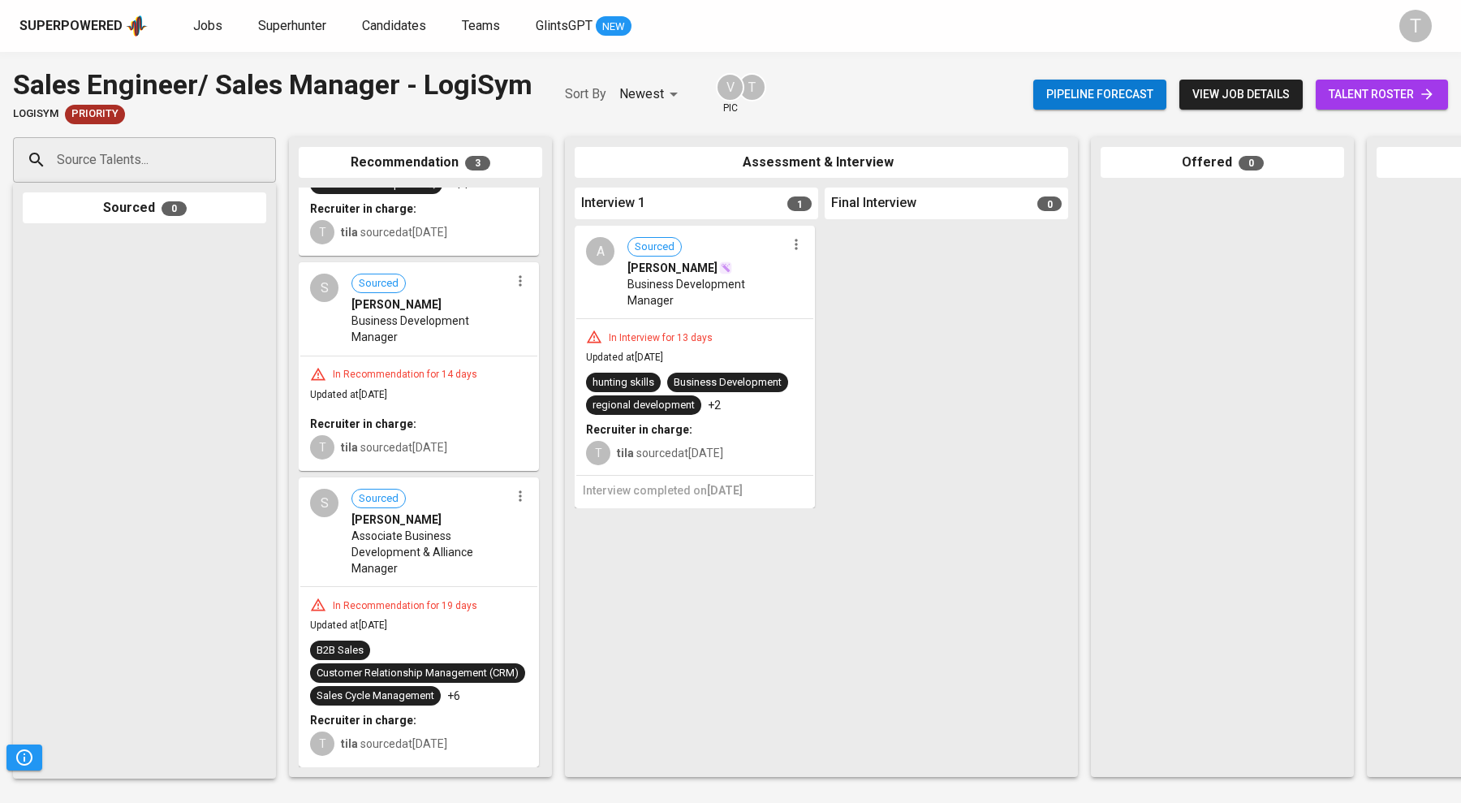
click at [394, 554] on span "Associate Business Development & Alliance Manager" at bounding box center [430, 552] width 158 height 49
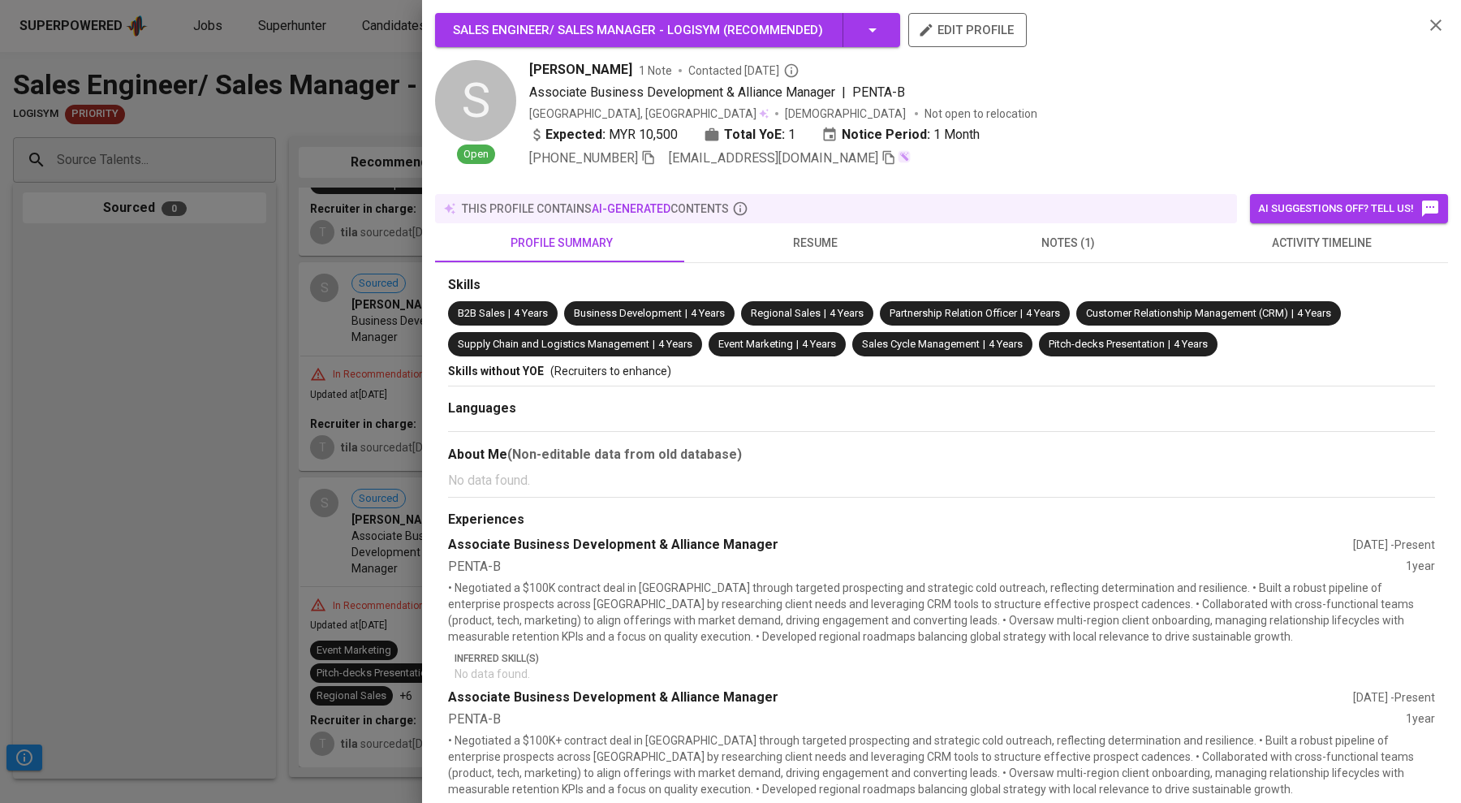
click at [1064, 233] on span "notes (1)" at bounding box center [1068, 243] width 234 height 20
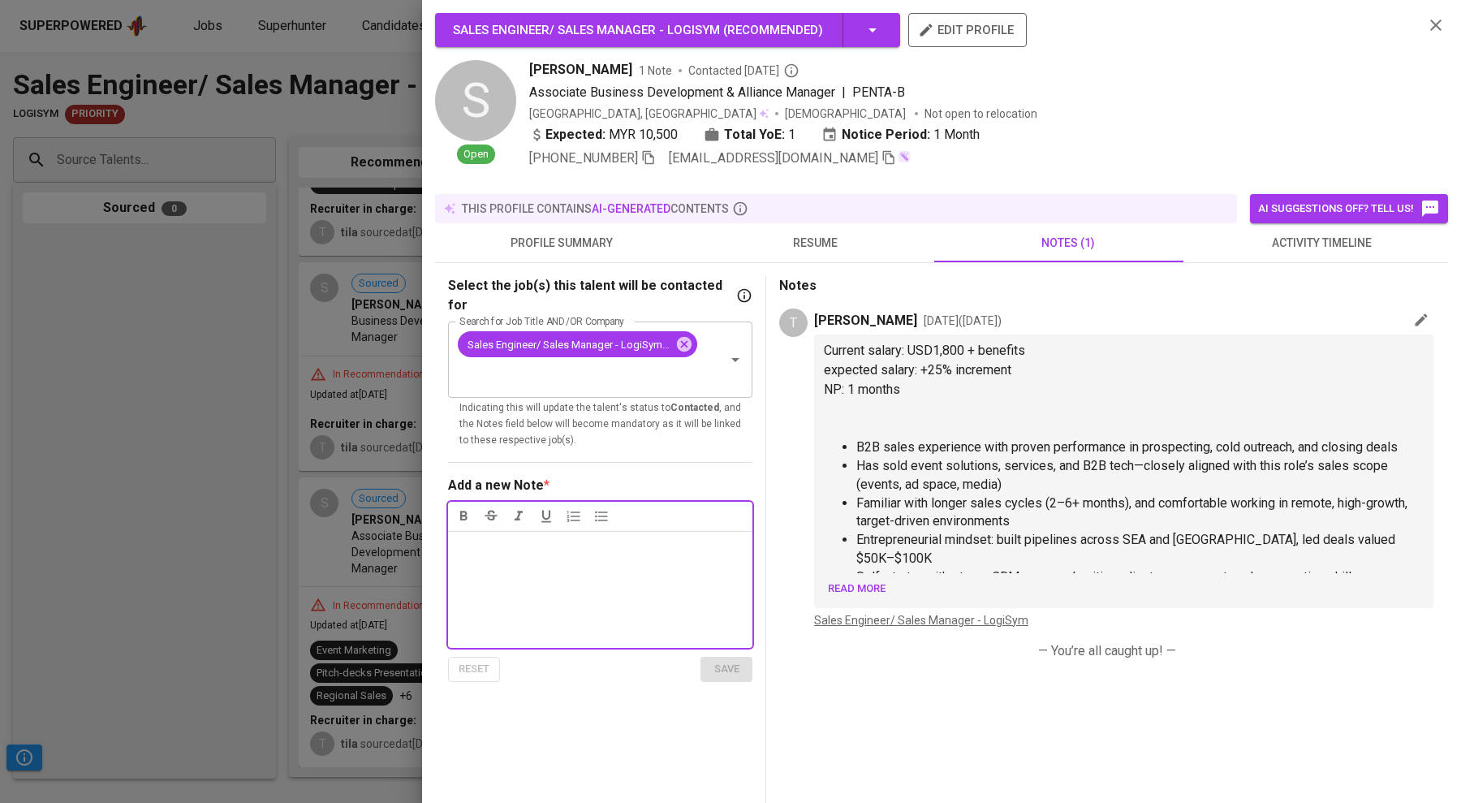
click at [212, 472] on div at bounding box center [730, 401] width 1461 height 803
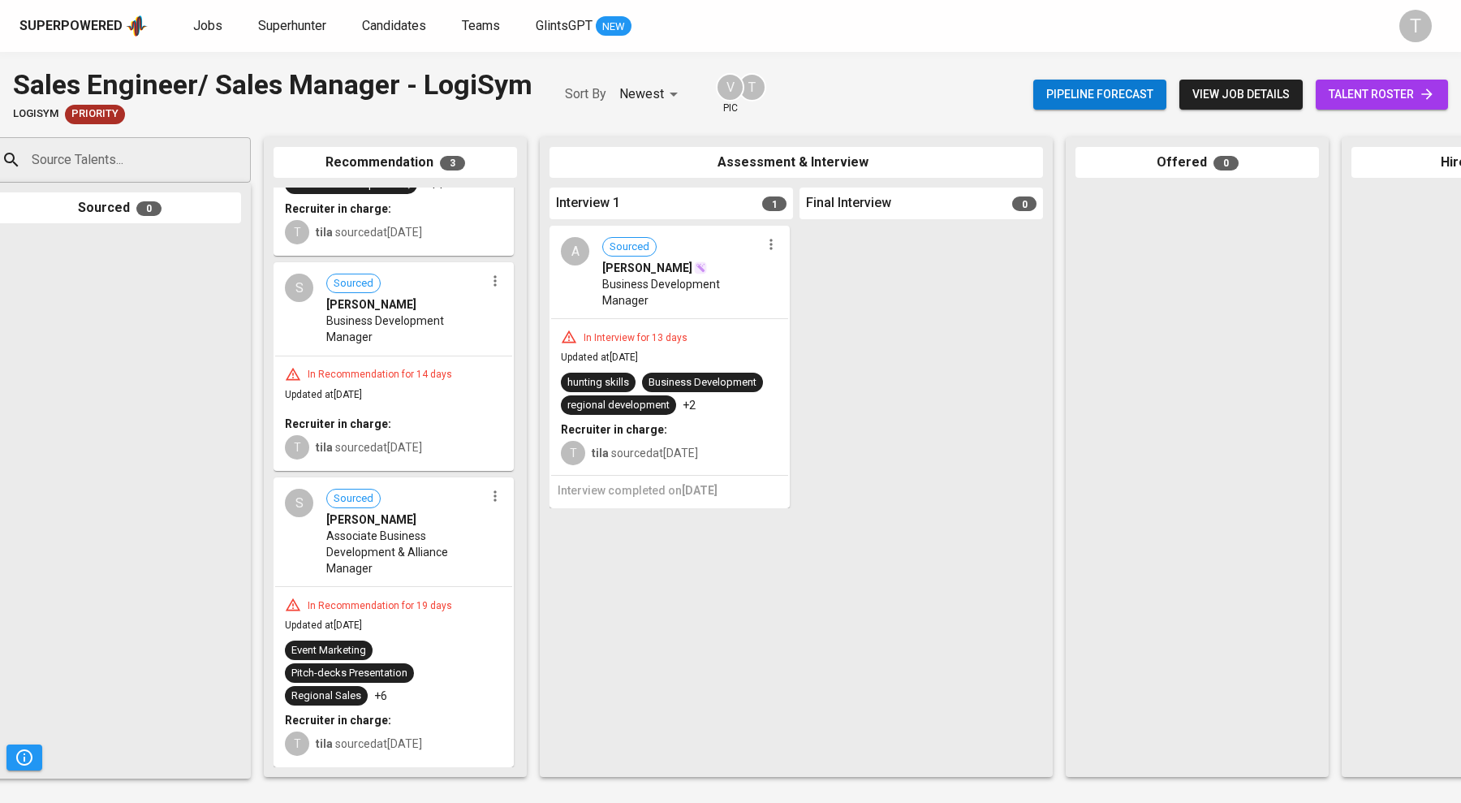
scroll to position [0, 0]
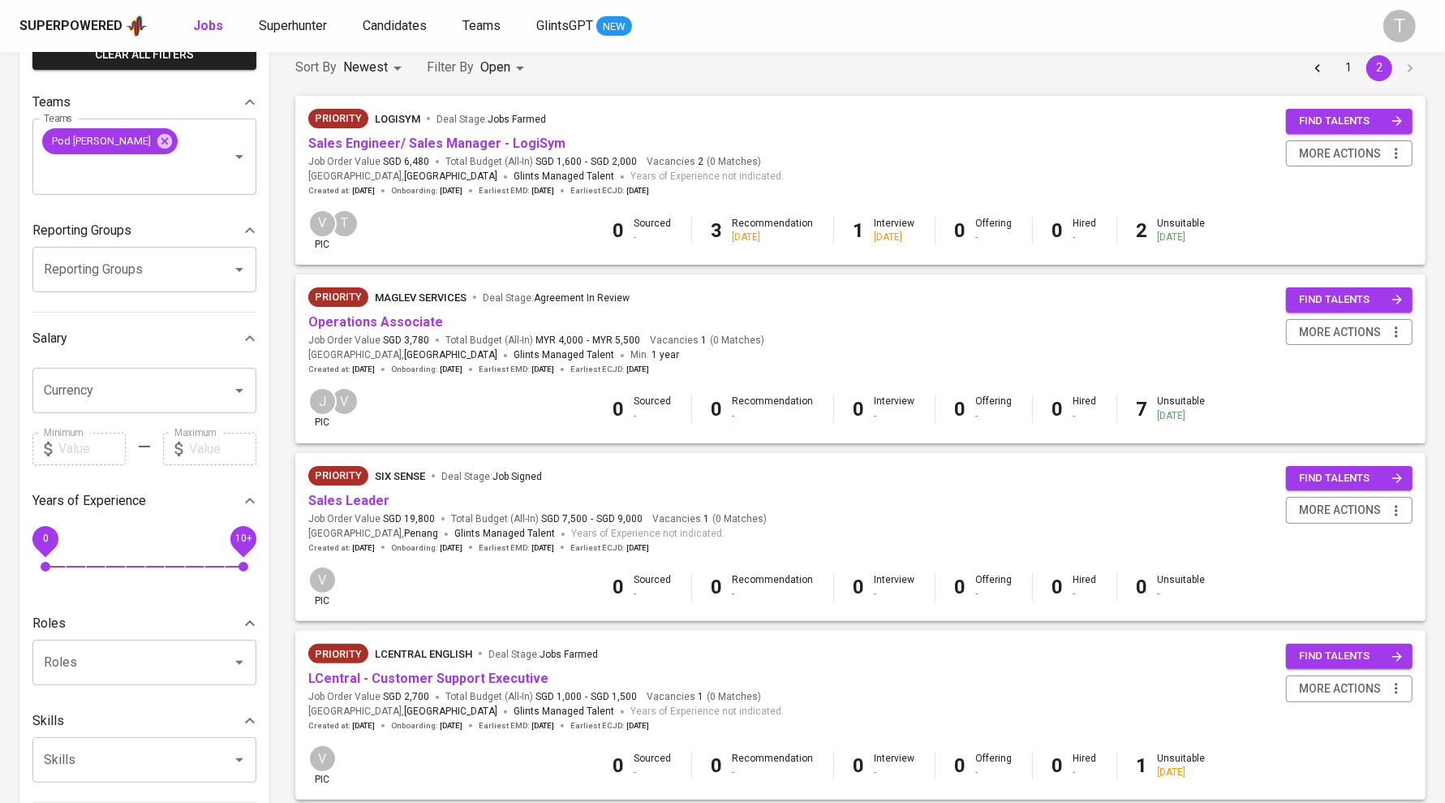
scroll to position [142, 0]
click at [383, 320] on link "Operations Associate" at bounding box center [375, 322] width 135 height 15
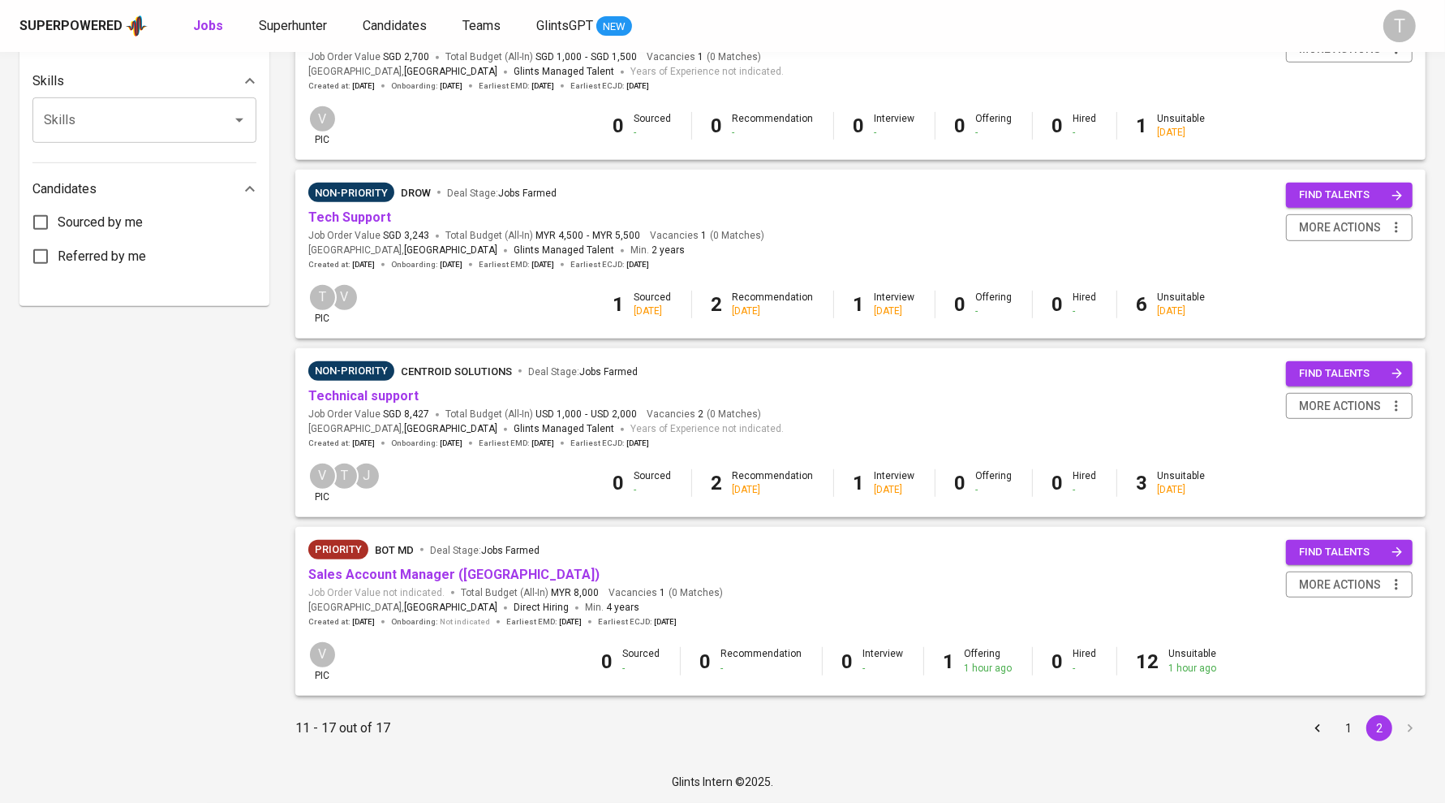
scroll to position [778, 0]
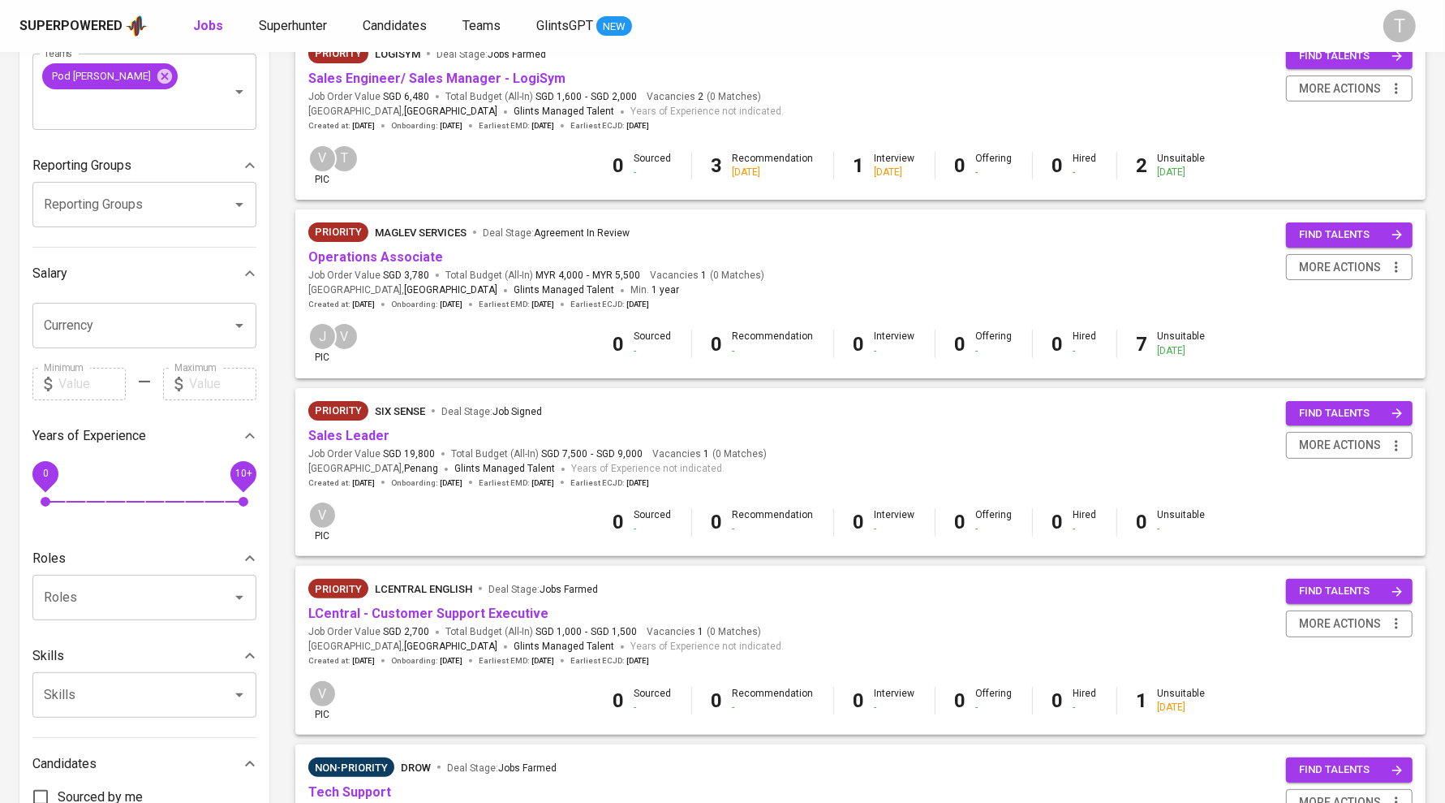
scroll to position [73, 0]
